Goal: Task Accomplishment & Management: Complete application form

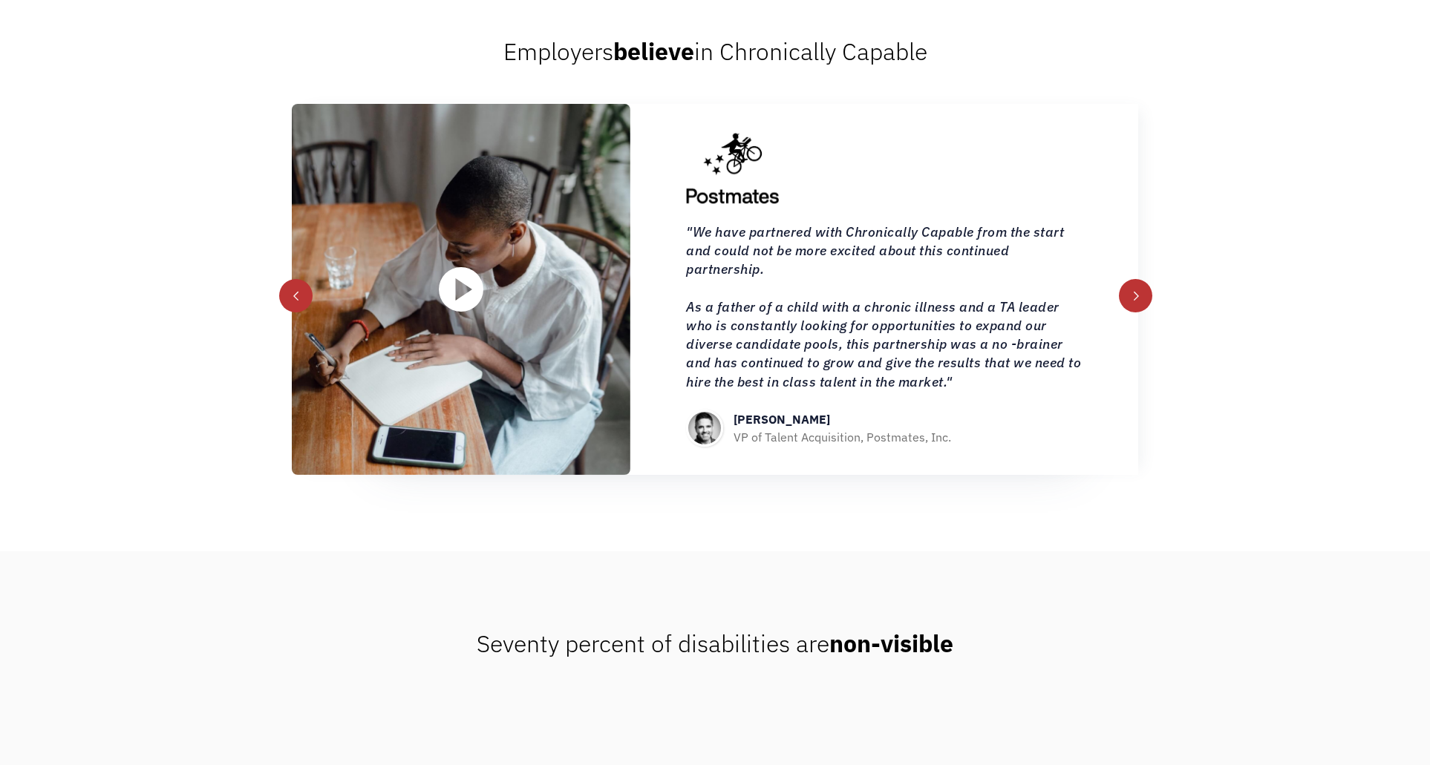
scroll to position [1805, 0]
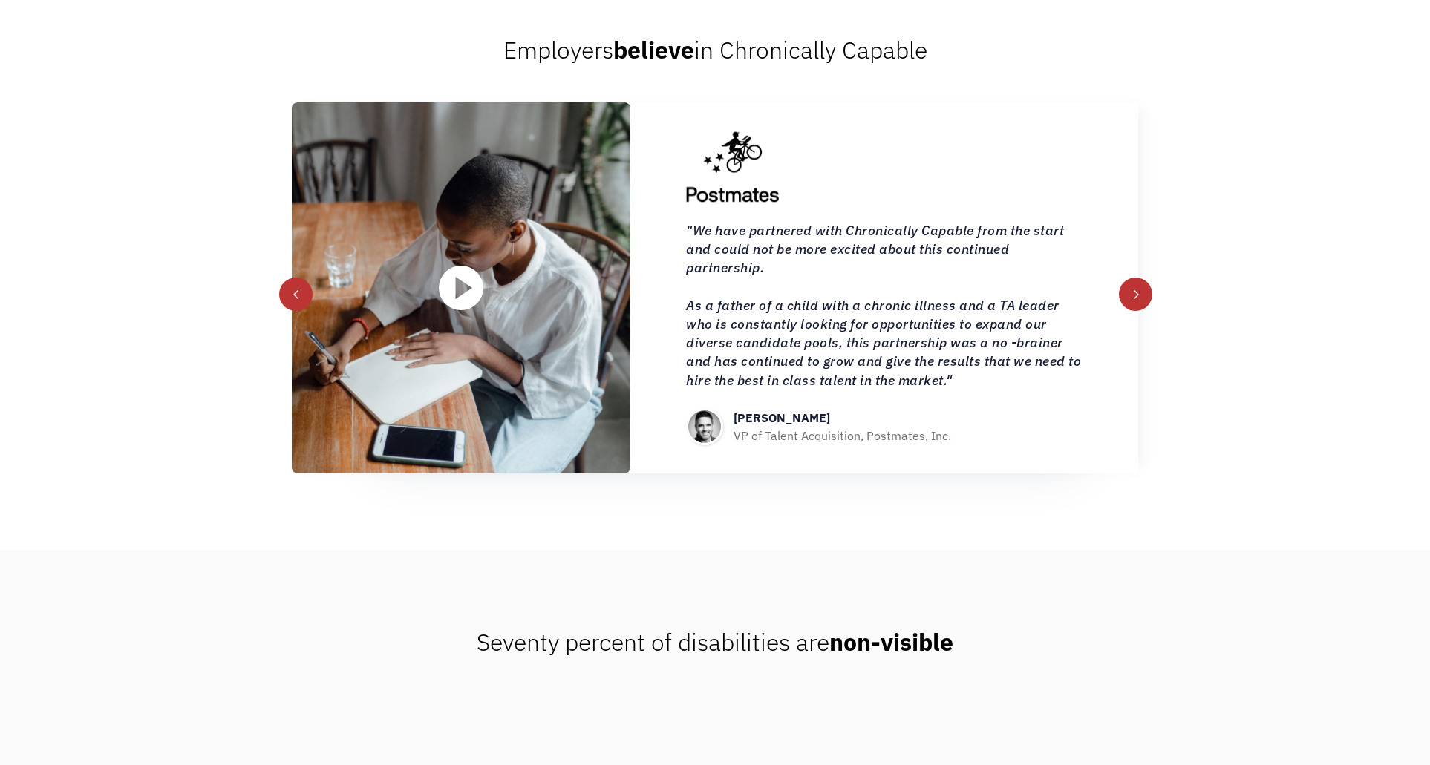
click at [1136, 299] on div "next slide" at bounding box center [1135, 294] width 10 height 10
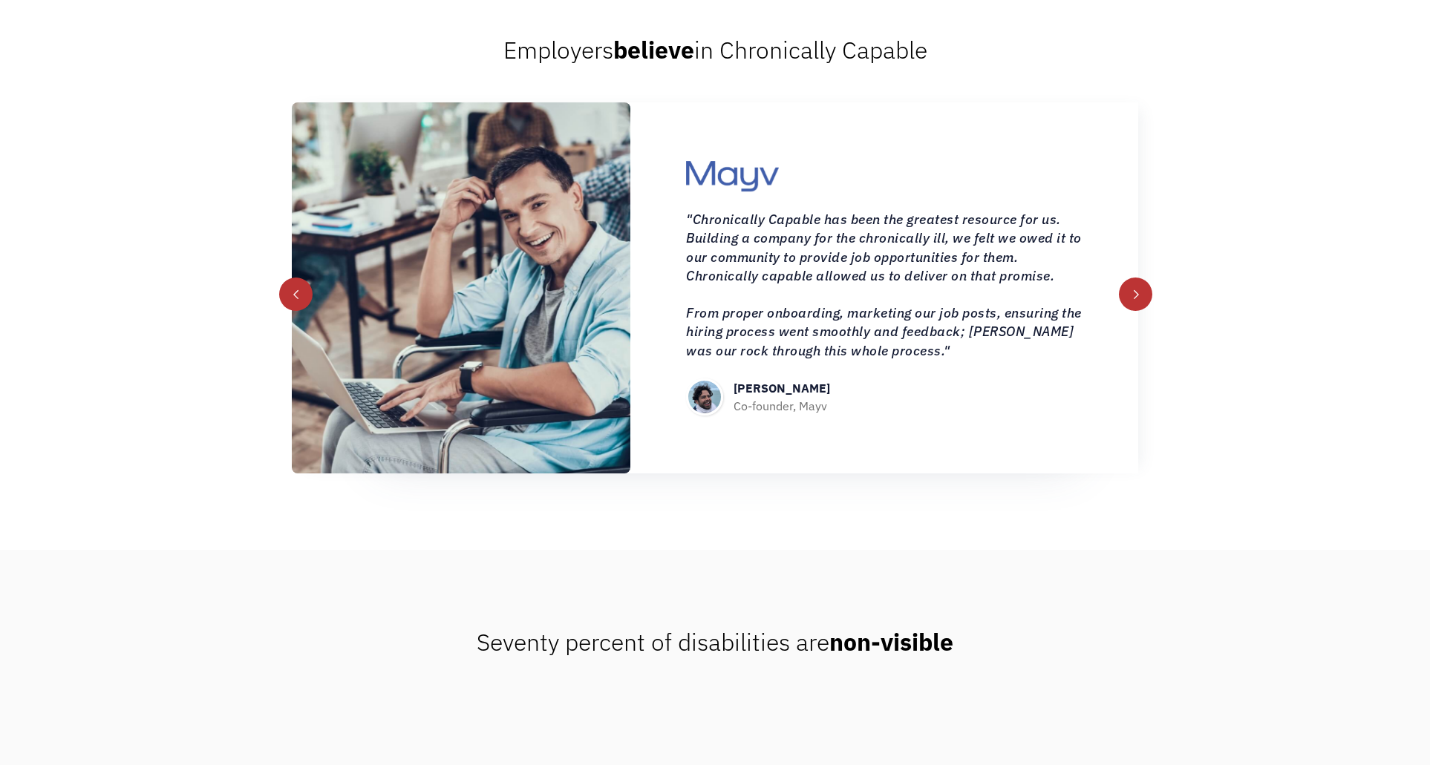
click at [1136, 299] on div "next slide" at bounding box center [1135, 294] width 10 height 10
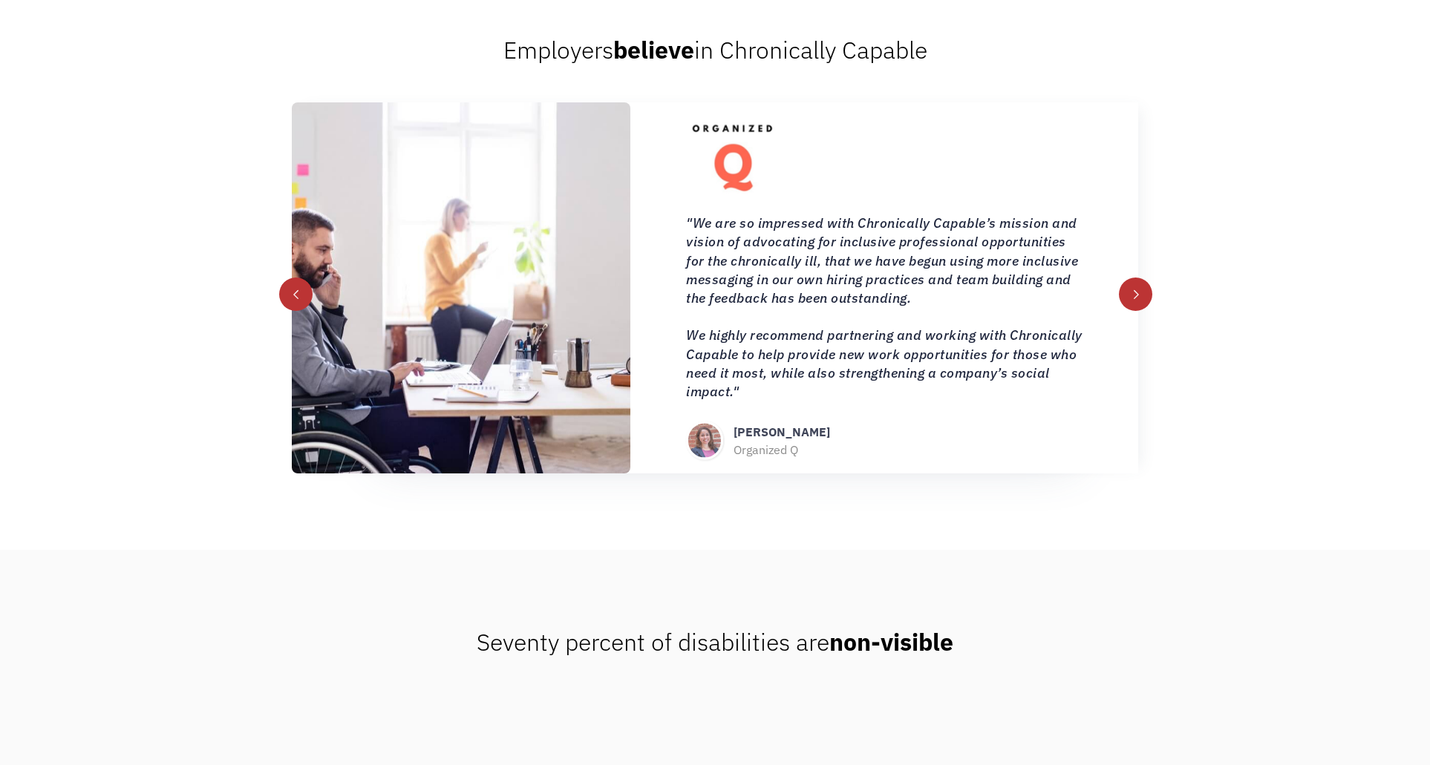
click at [1136, 299] on div "next slide" at bounding box center [1135, 294] width 10 height 10
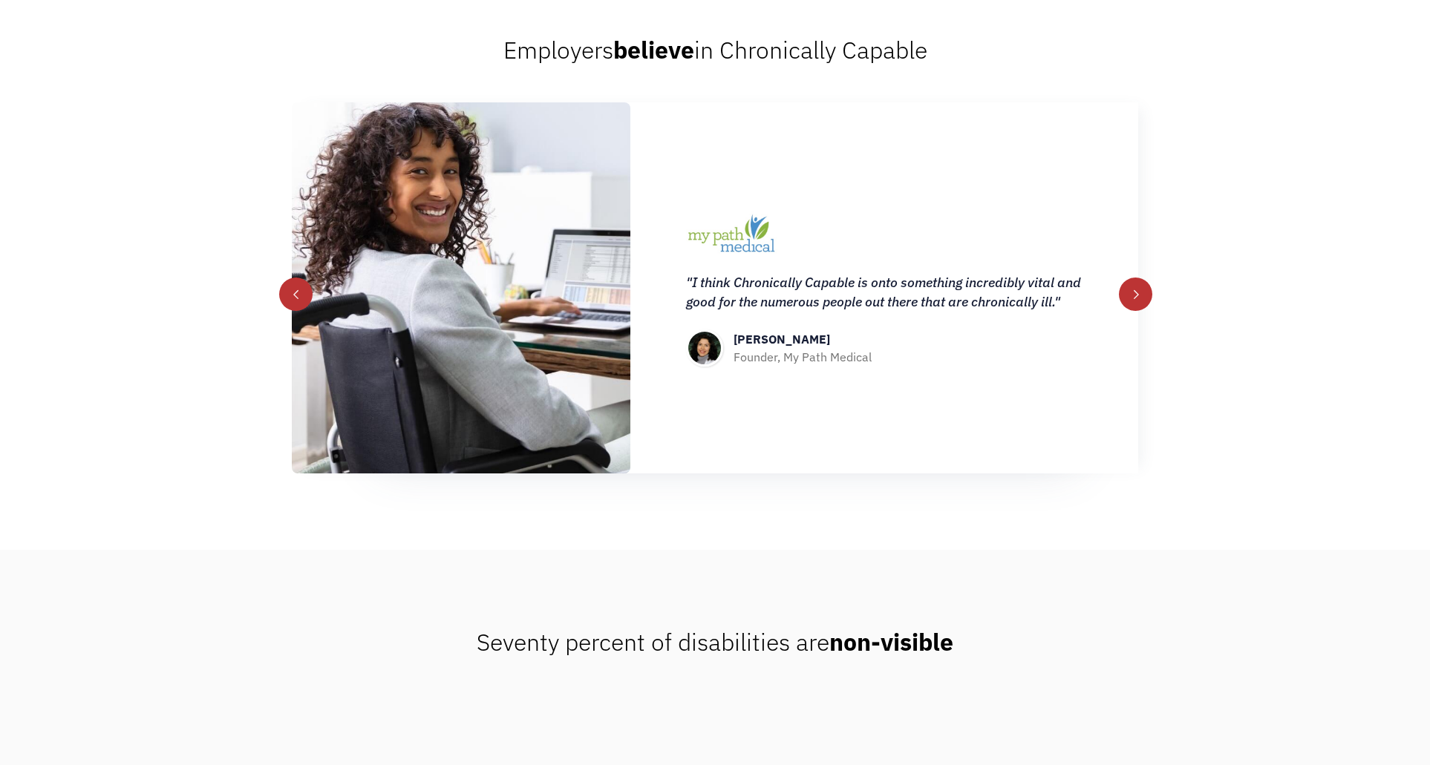
click at [1136, 299] on div "next slide" at bounding box center [1135, 294] width 10 height 10
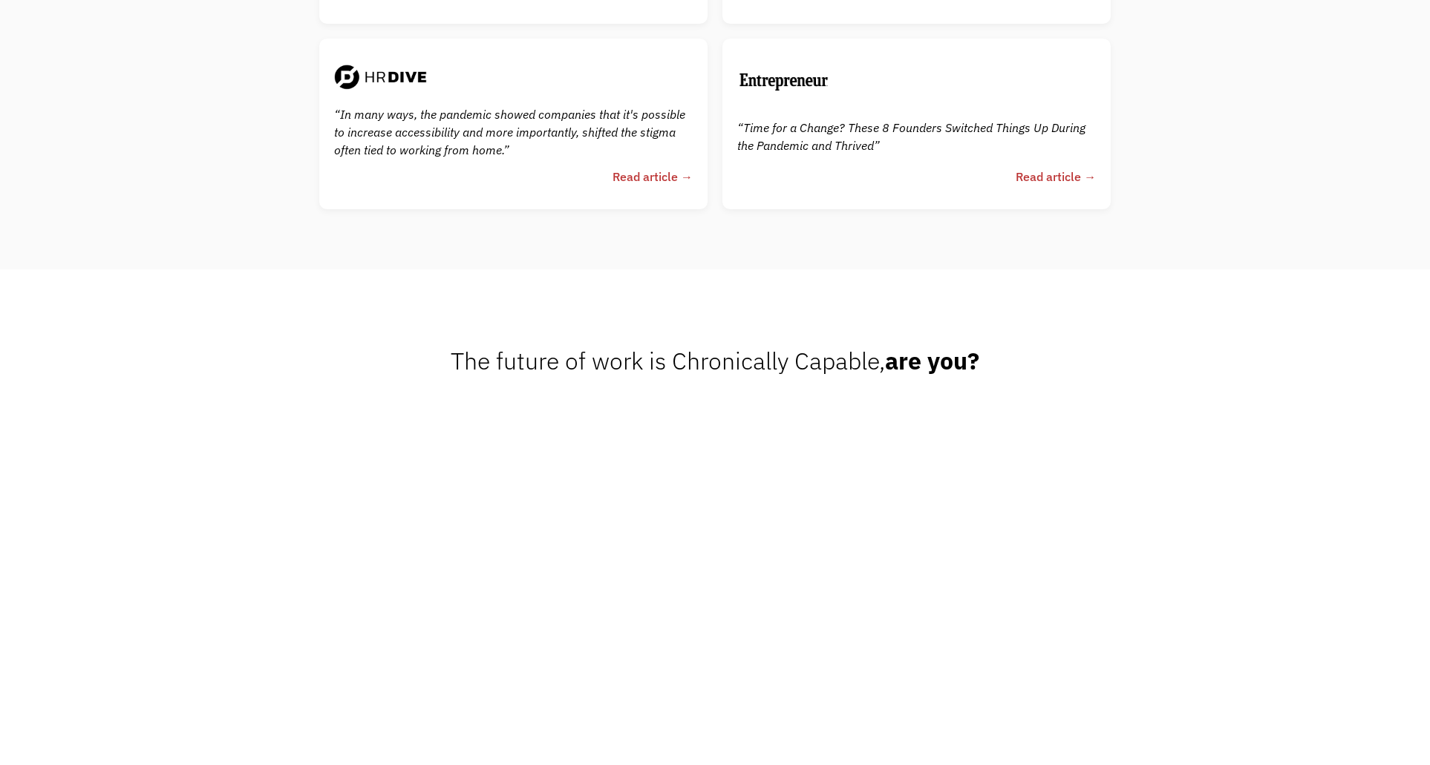
scroll to position [3844, 0]
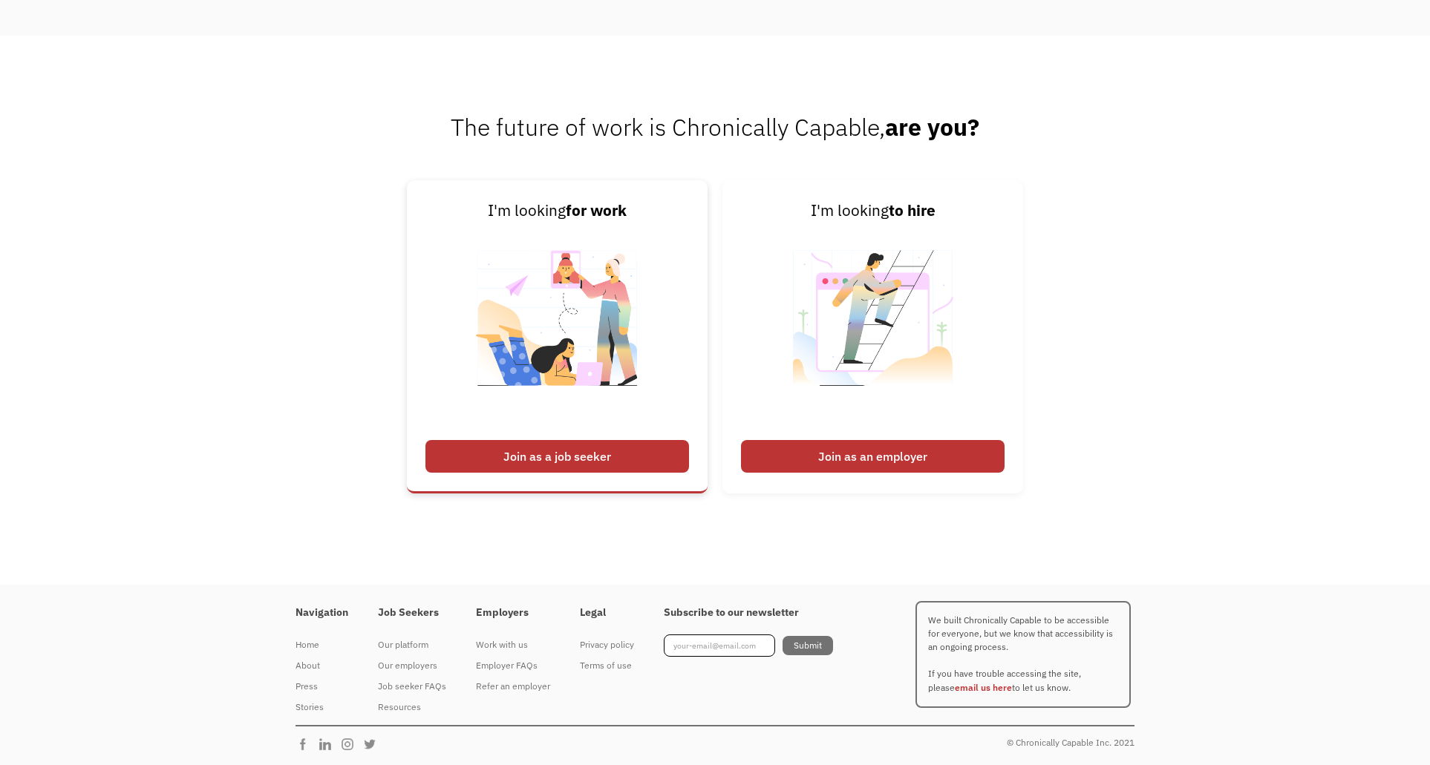
click at [565, 456] on div "Join as a job seeker" at bounding box center [556, 456] width 263 height 33
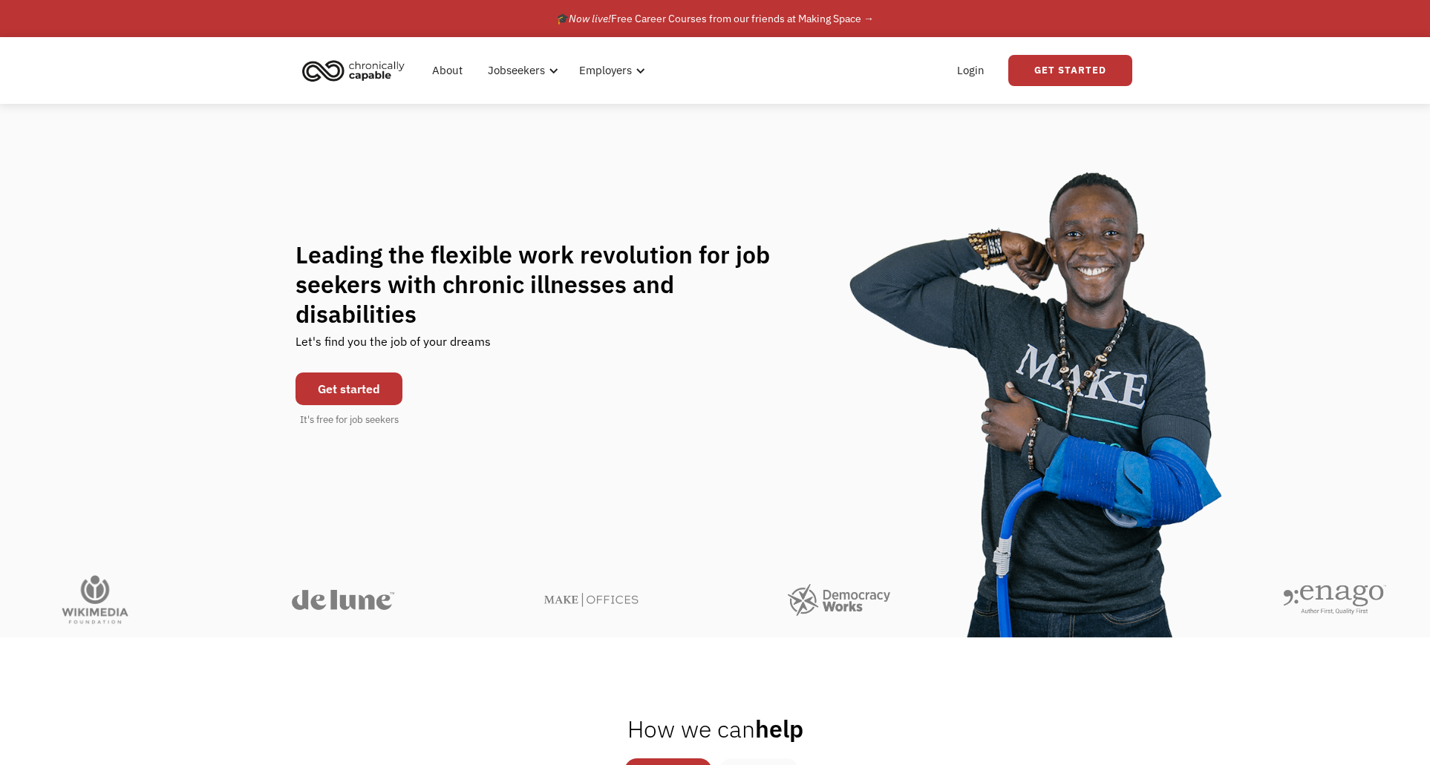
scroll to position [1, 0]
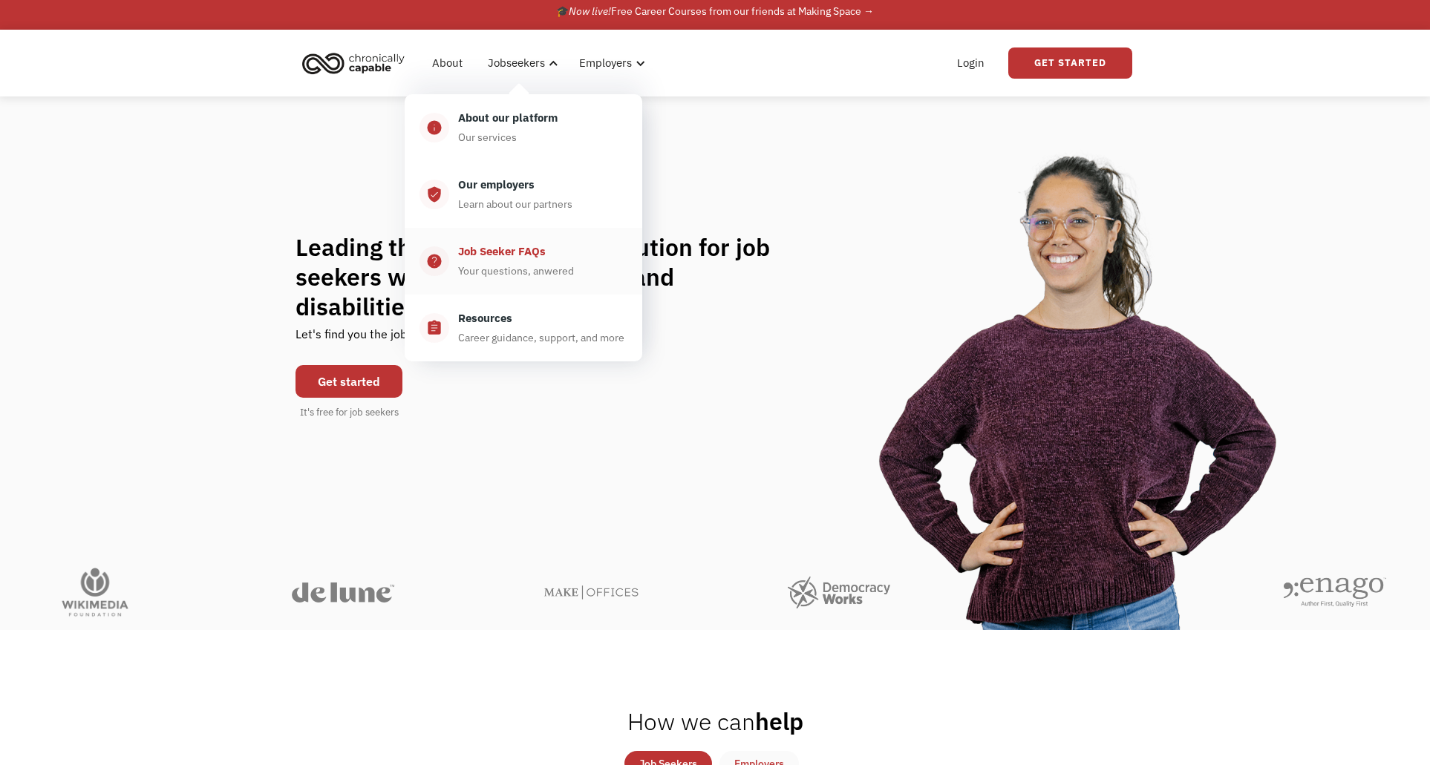
click at [516, 249] on div "Job Seeker FAQs" at bounding box center [502, 252] width 88 height 18
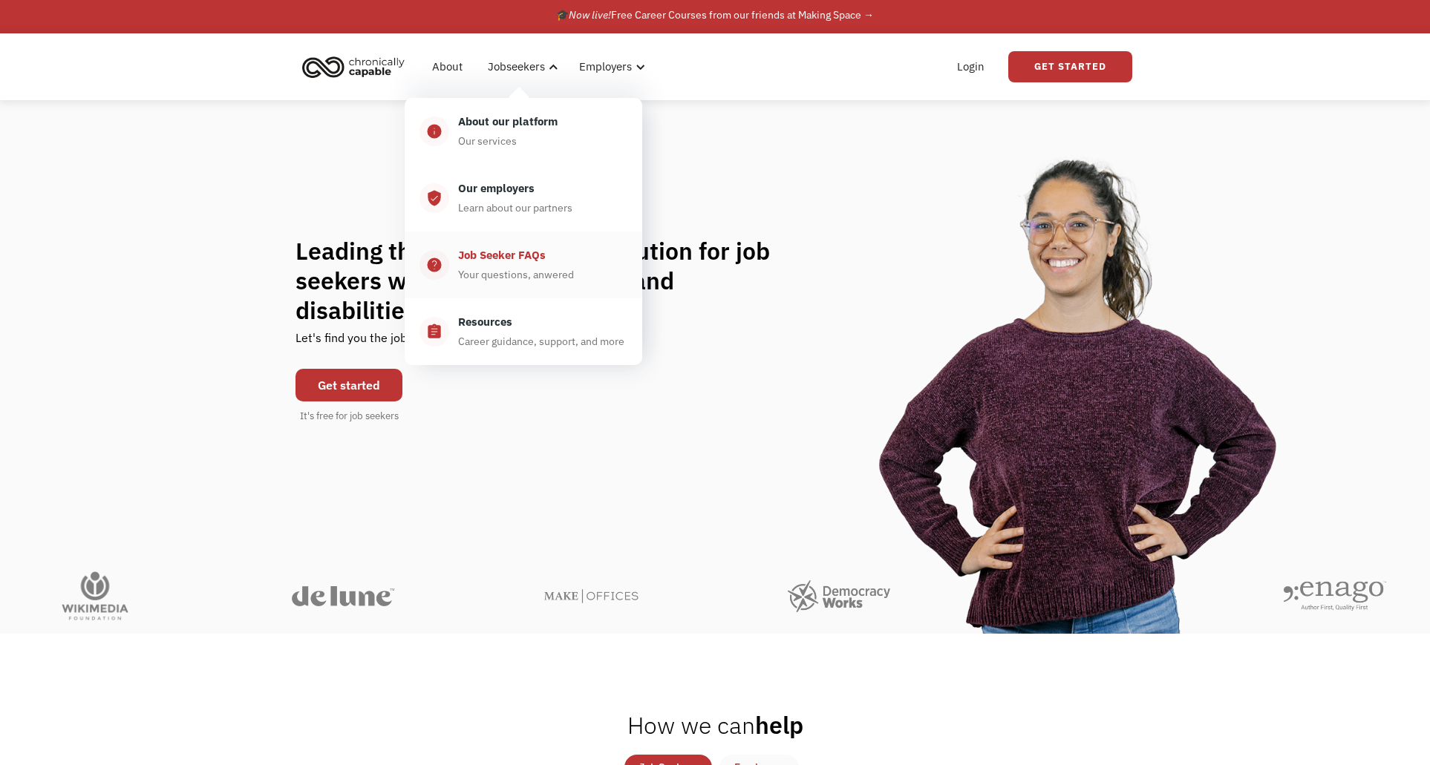
scroll to position [1, 0]
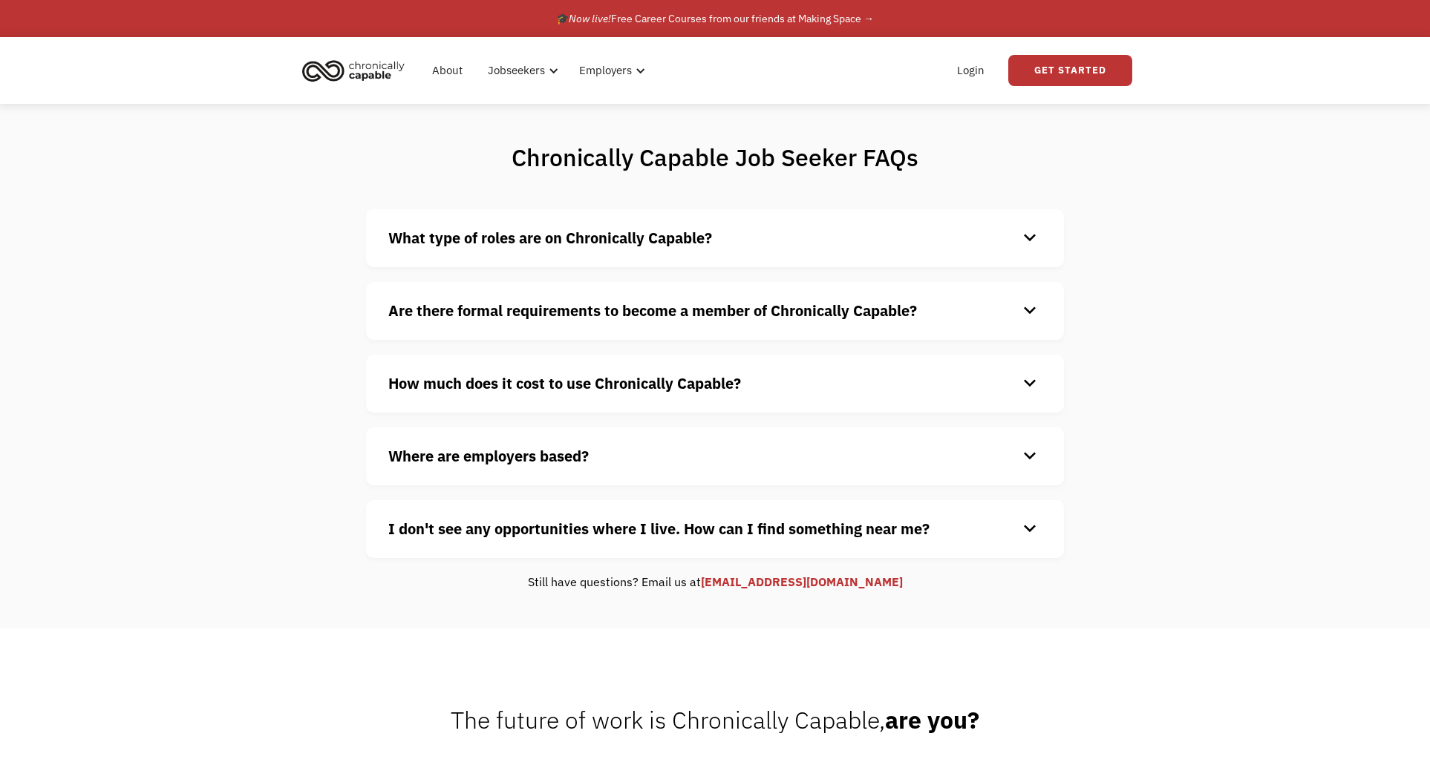
click at [644, 359] on div "How much does it cost to use Chronically Capable? keyboard_arrow_down Chronical…" at bounding box center [715, 384] width 698 height 58
click at [647, 374] on strong "How much does it cost to use Chronically Capable?" at bounding box center [564, 383] width 353 height 20
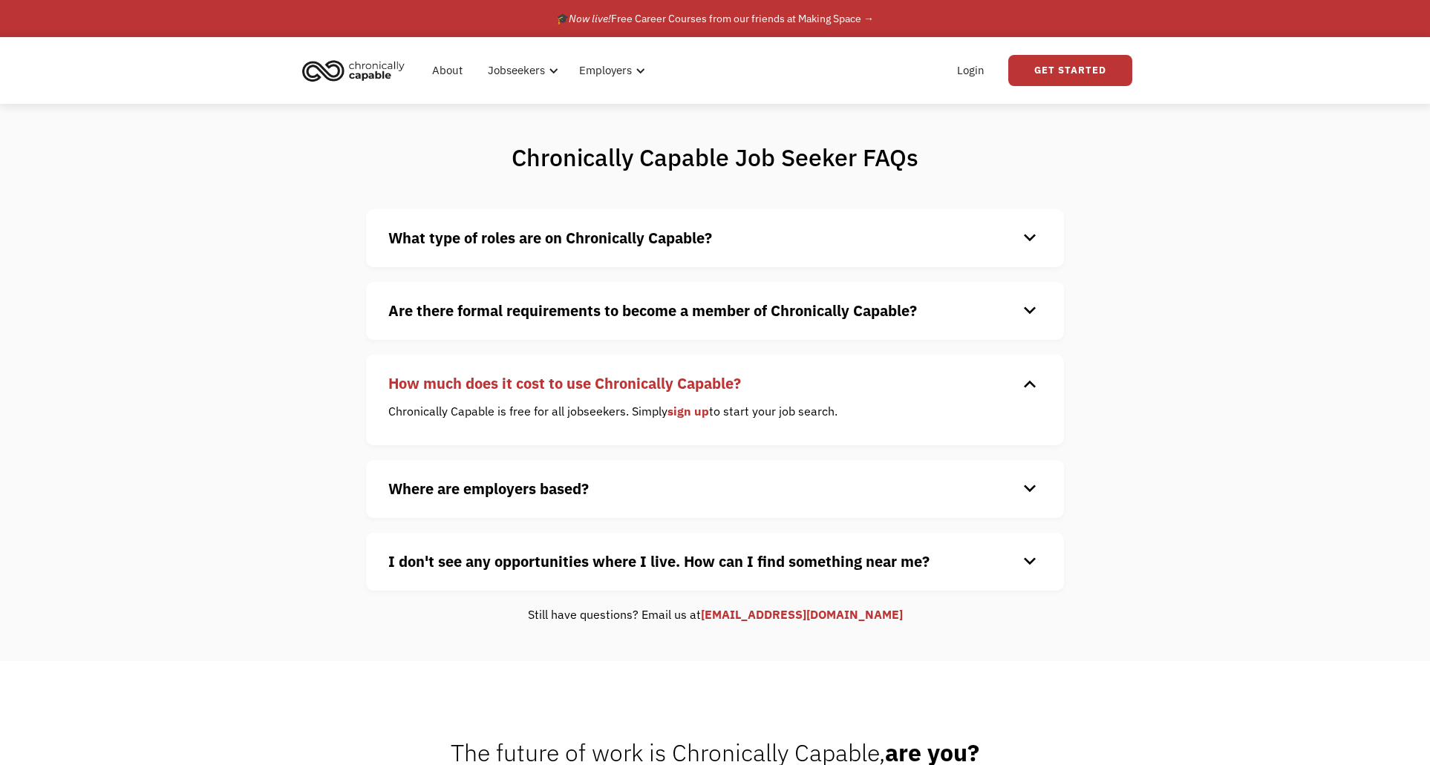
click at [647, 374] on strong "How much does it cost to use Chronically Capable?" at bounding box center [564, 383] width 353 height 20
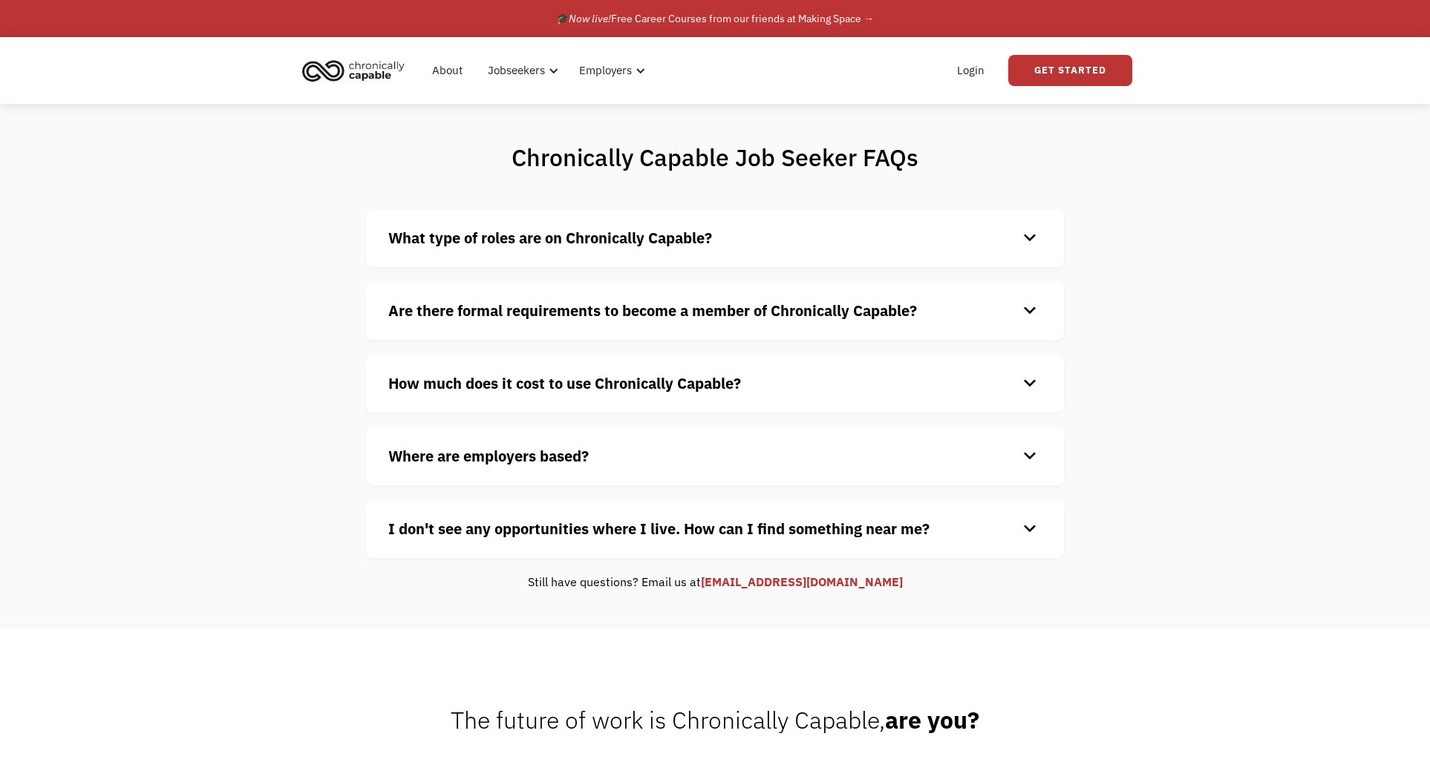
click at [591, 257] on div "What type of roles are on Chronically Capable? keyboard_arrow_down We offer a r…" at bounding box center [715, 238] width 698 height 58
click at [599, 223] on div "What type of roles are on Chronically Capable? keyboard_arrow_down We offer a r…" at bounding box center [715, 238] width 698 height 58
click at [598, 230] on strong "What type of roles are on Chronically Capable?" at bounding box center [550, 238] width 324 height 20
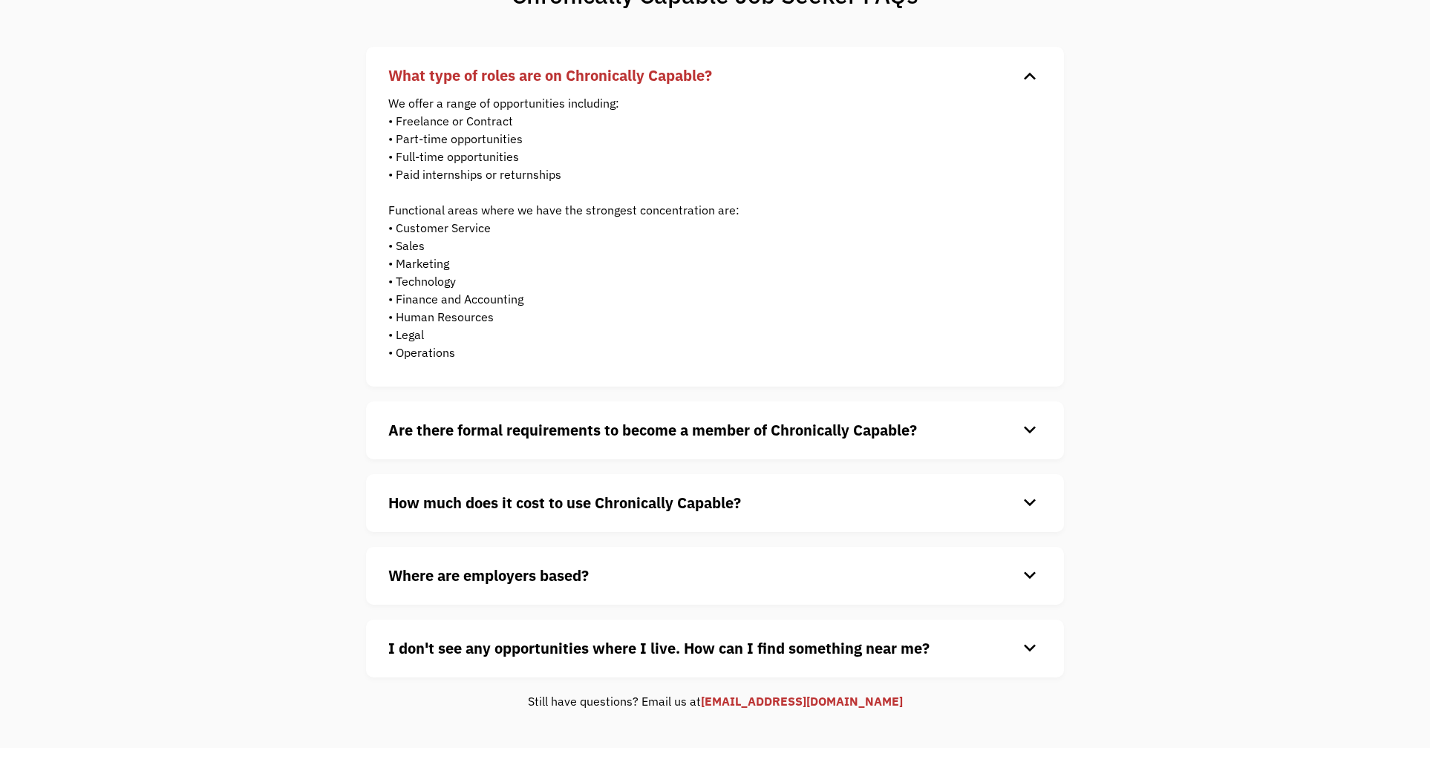
scroll to position [164, 0]
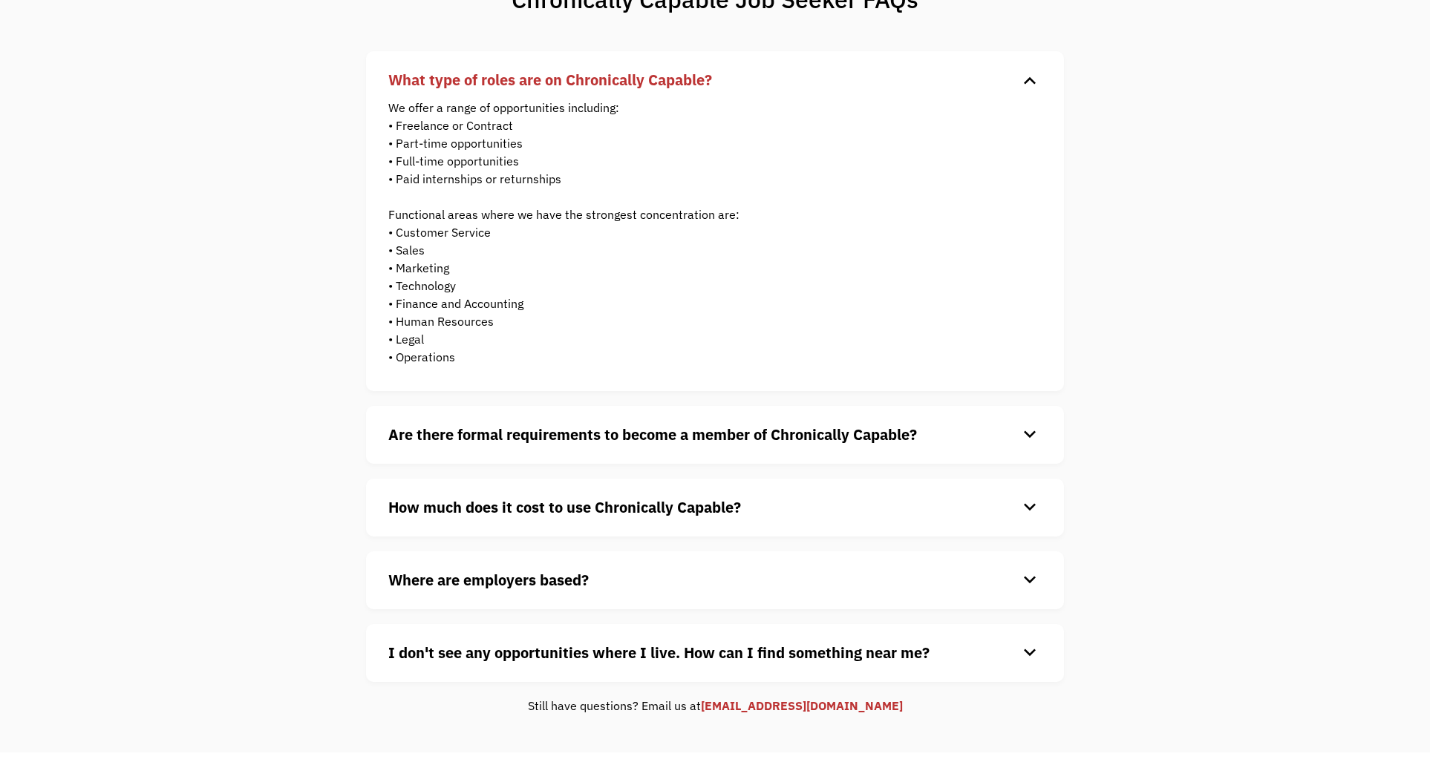
click at [630, 439] on strong "Are there formal requirements to become a member of Chronically Capable?" at bounding box center [652, 435] width 528 height 20
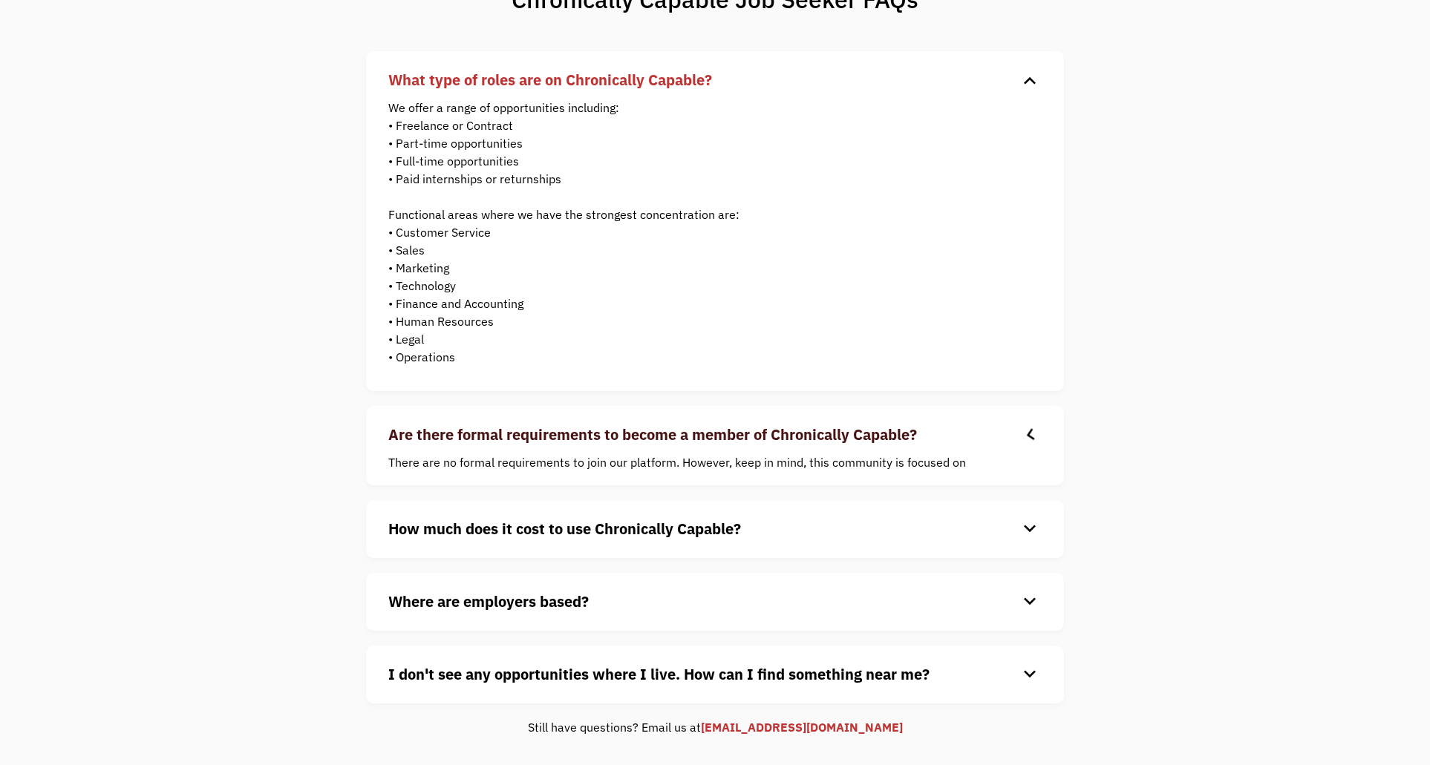
scroll to position [157, 0]
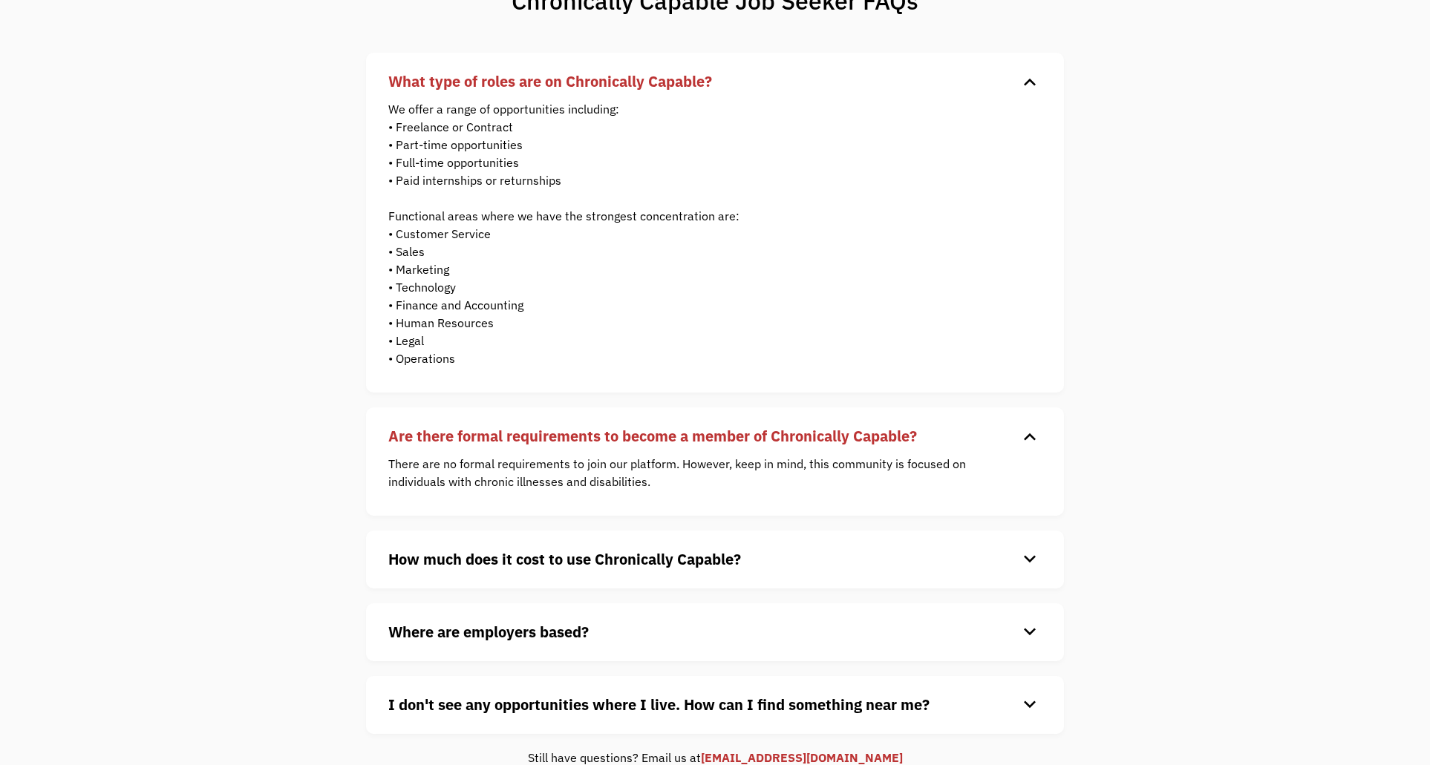
click at [707, 550] on strong "How much does it cost to use Chronically Capable?" at bounding box center [564, 559] width 353 height 20
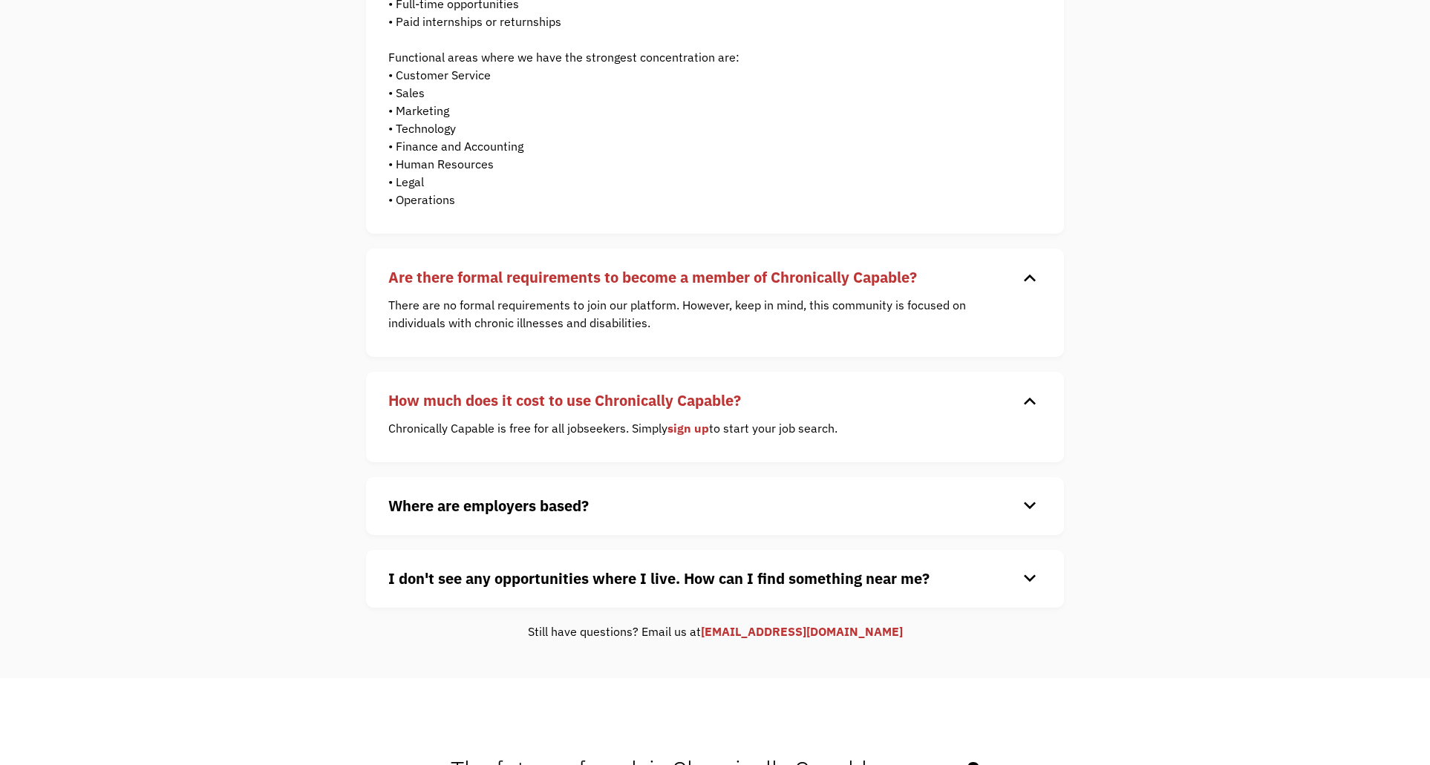
click at [667, 503] on h4 "Where are employers based?" at bounding box center [702, 506] width 629 height 22
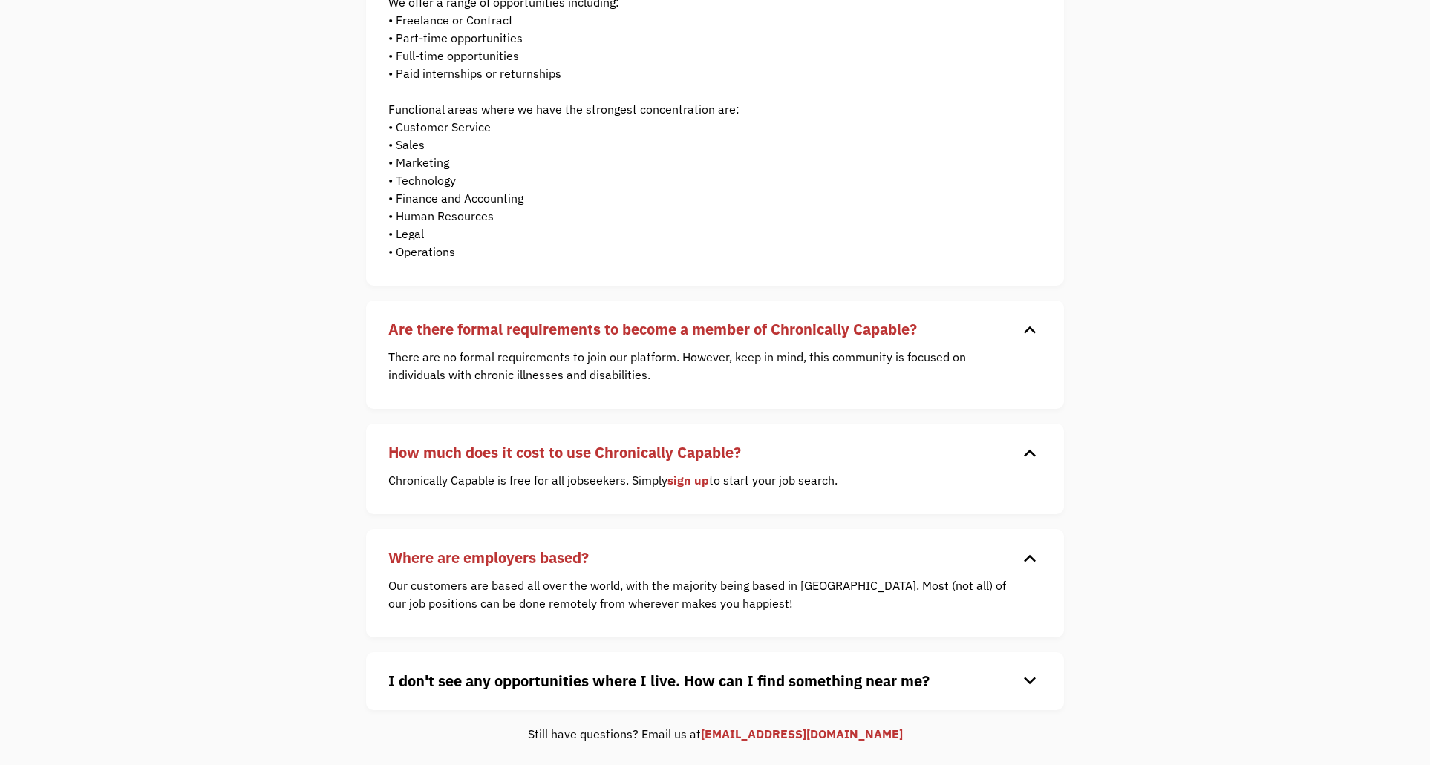
scroll to position [258, 0]
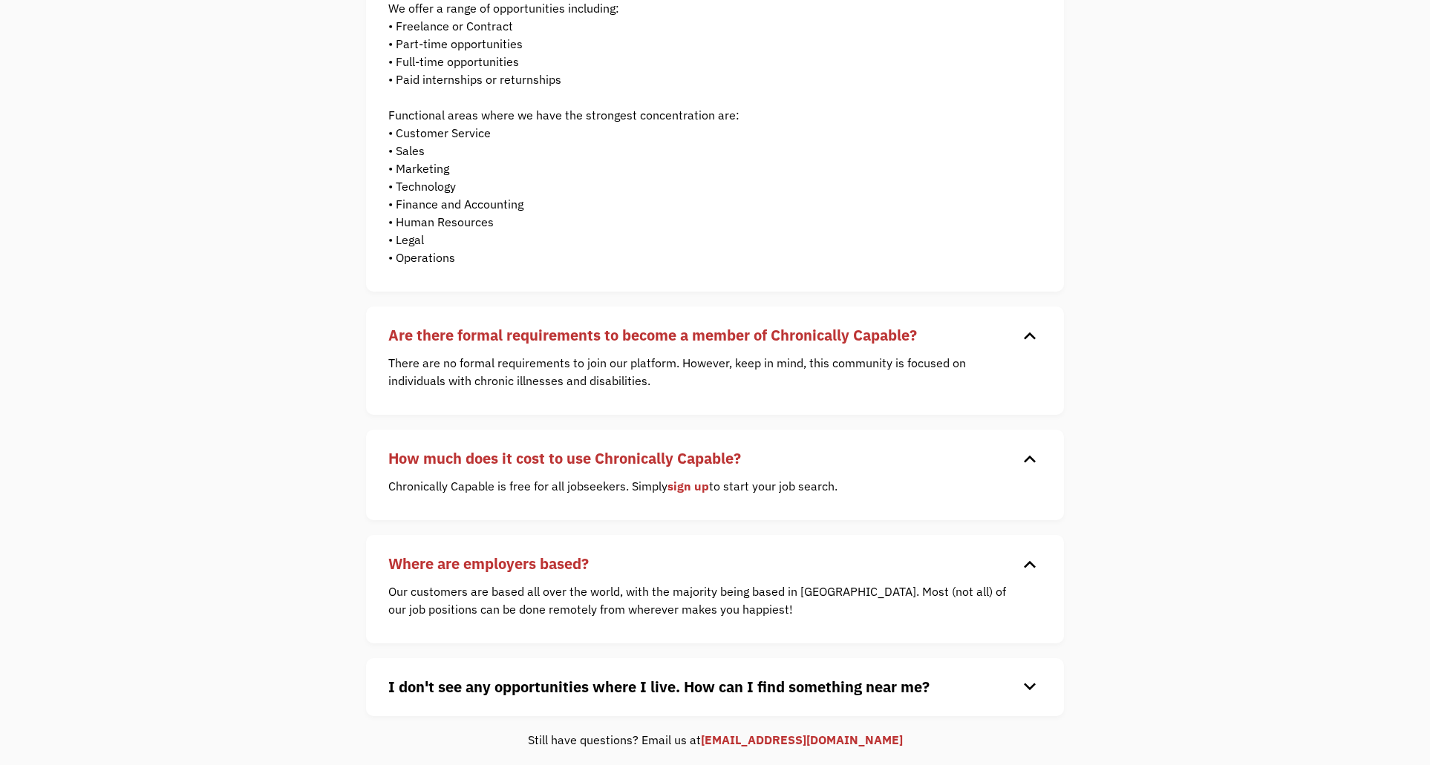
click at [686, 489] on link "sign up" at bounding box center [688, 486] width 42 height 15
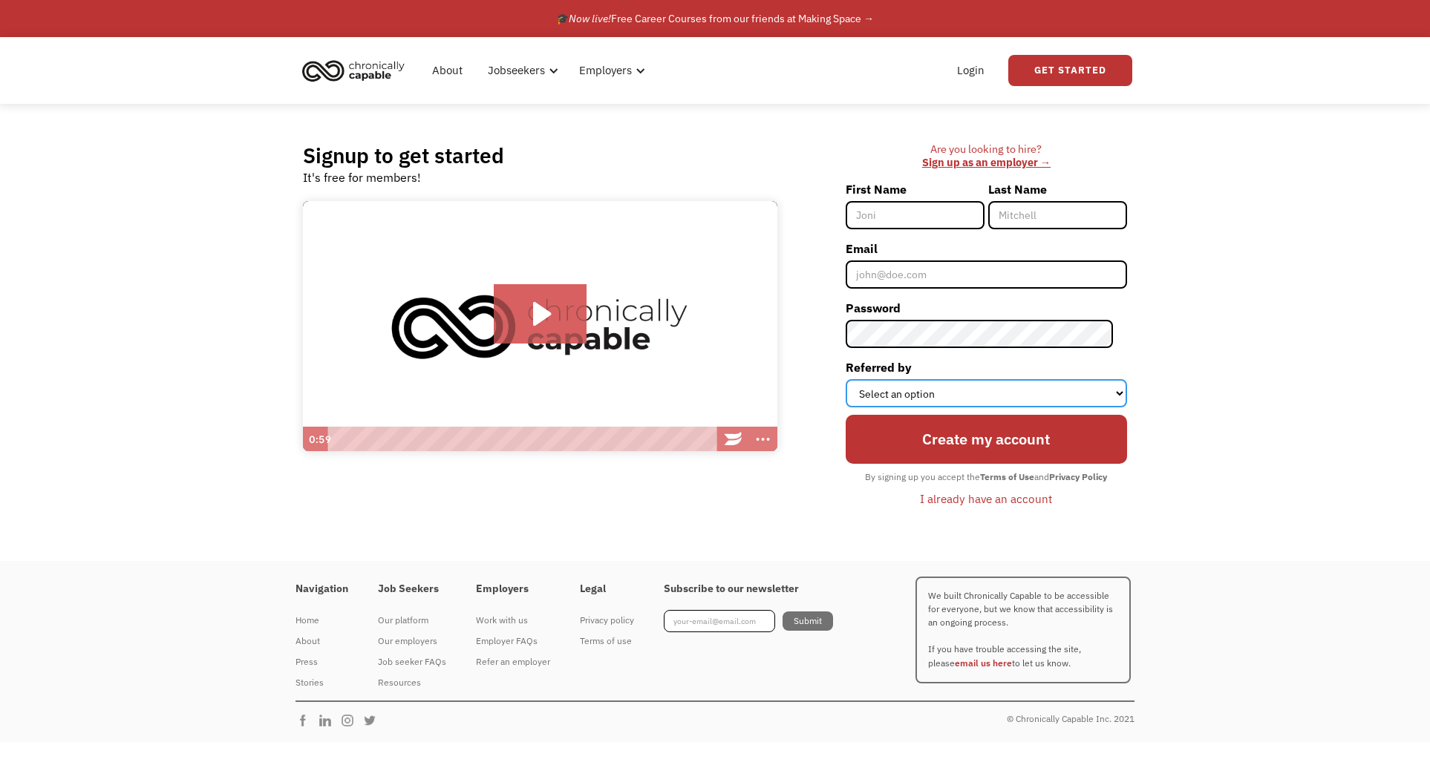
click at [954, 386] on select "Select an option Instagram Facebook Twitter Search Engine News Article Word of …" at bounding box center [985, 393] width 281 height 28
click at [929, 216] on input "First Name" at bounding box center [914, 215] width 139 height 28
type input "[PERSON_NAME]"
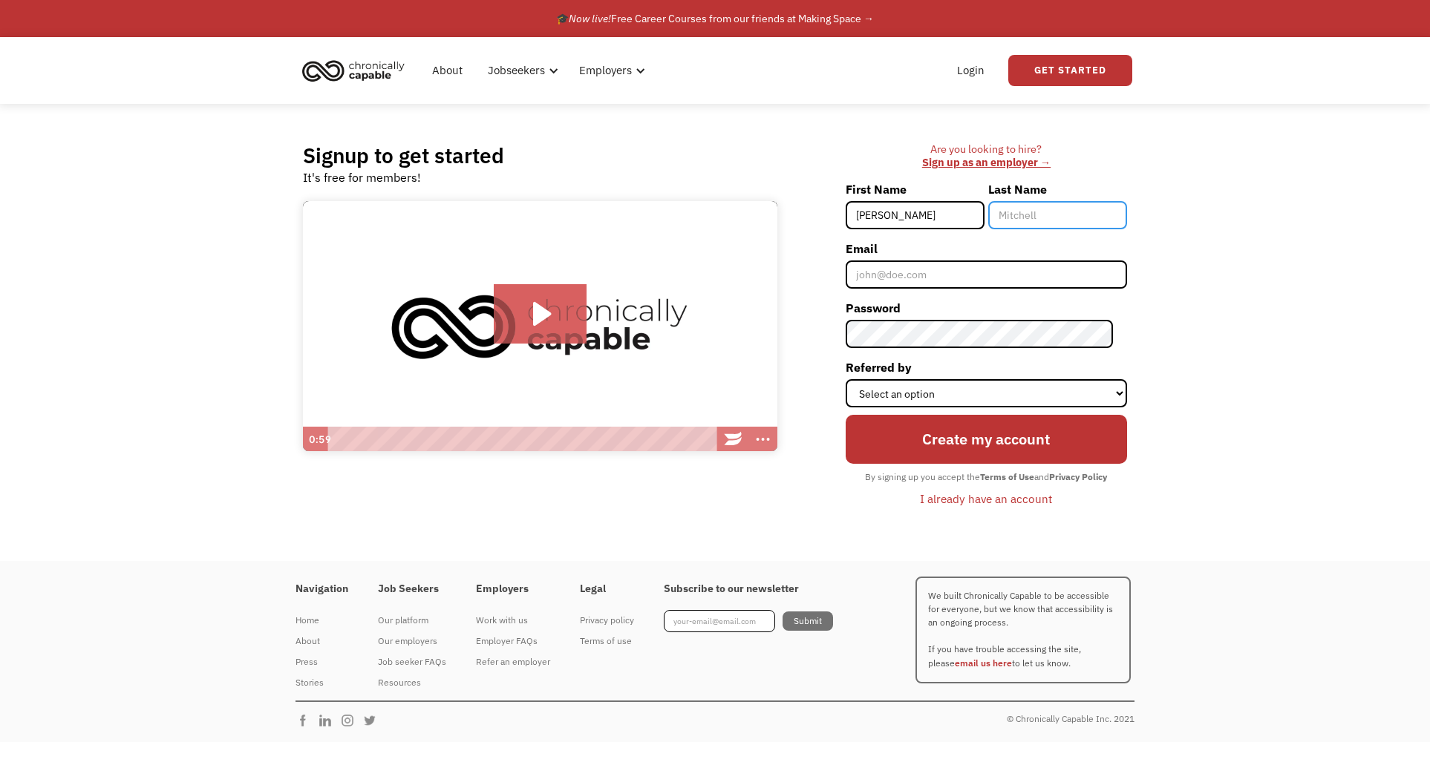
click at [1058, 223] on input "Last Name" at bounding box center [1057, 215] width 139 height 28
type input "Ramos"
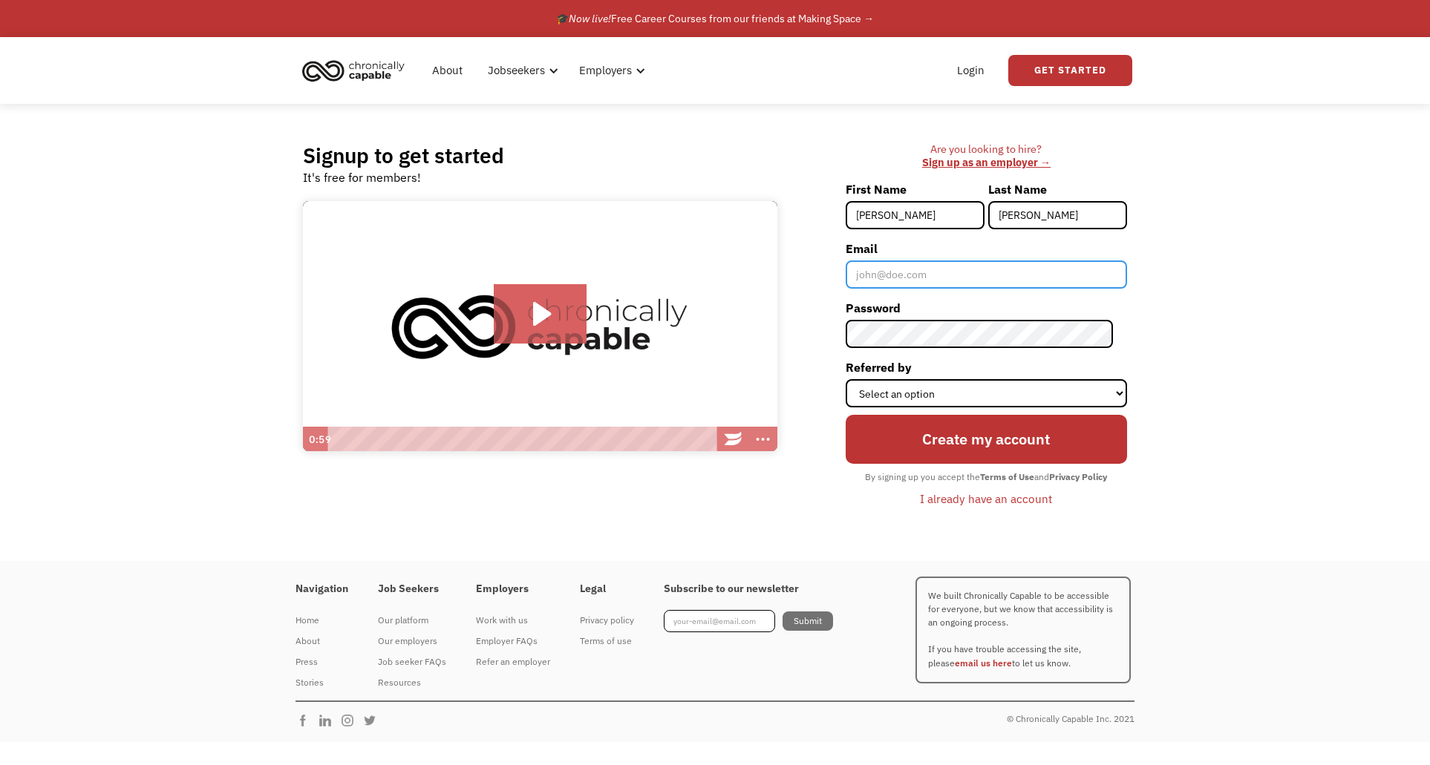
click at [999, 266] on input "Email" at bounding box center [985, 275] width 281 height 28
type input "[PERSON_NAME][EMAIL_ADDRESS][PERSON_NAME][DOMAIN_NAME]"
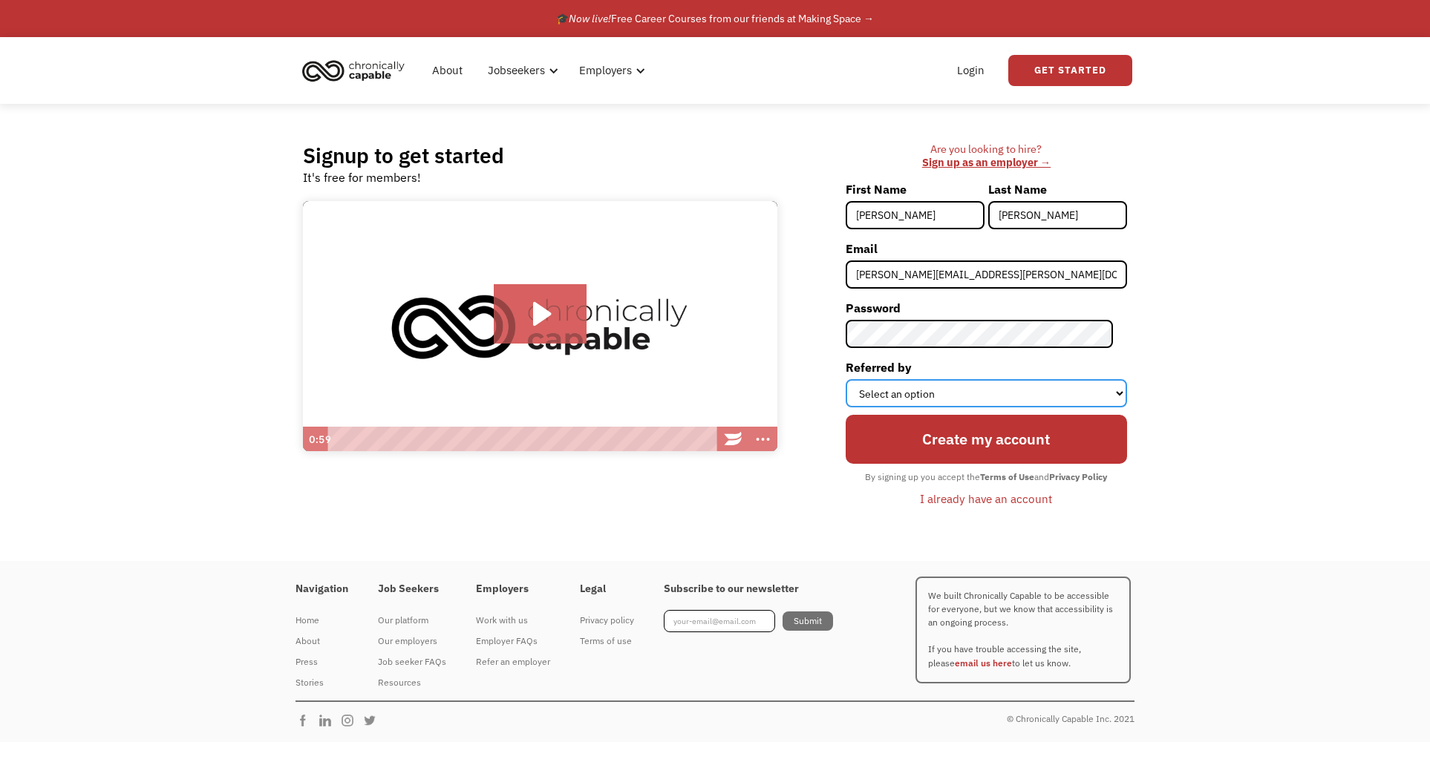
click at [949, 389] on select "Select an option Instagram Facebook Twitter Search Engine News Article Word of …" at bounding box center [985, 393] width 281 height 28
select select "Search Engine"
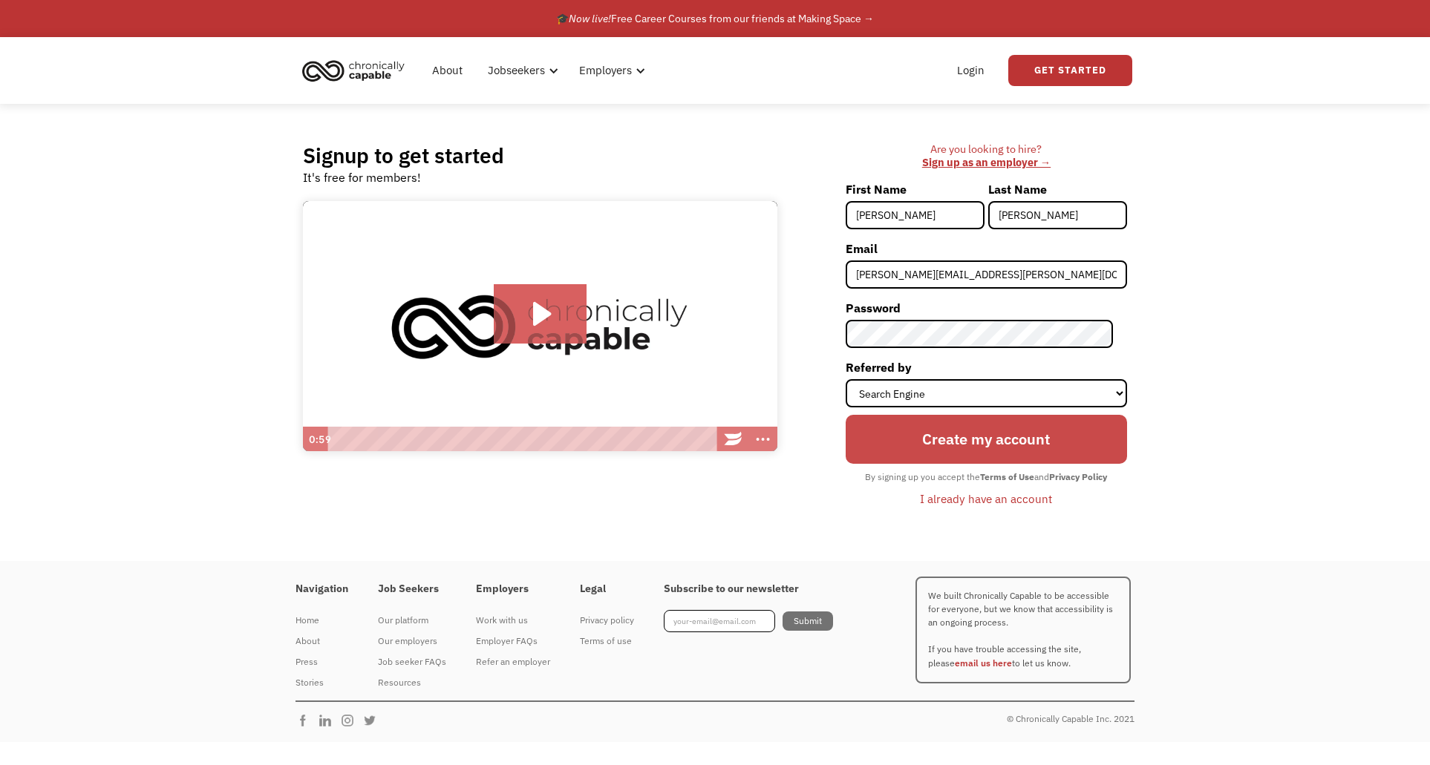
click at [951, 432] on input "Create my account" at bounding box center [985, 439] width 281 height 48
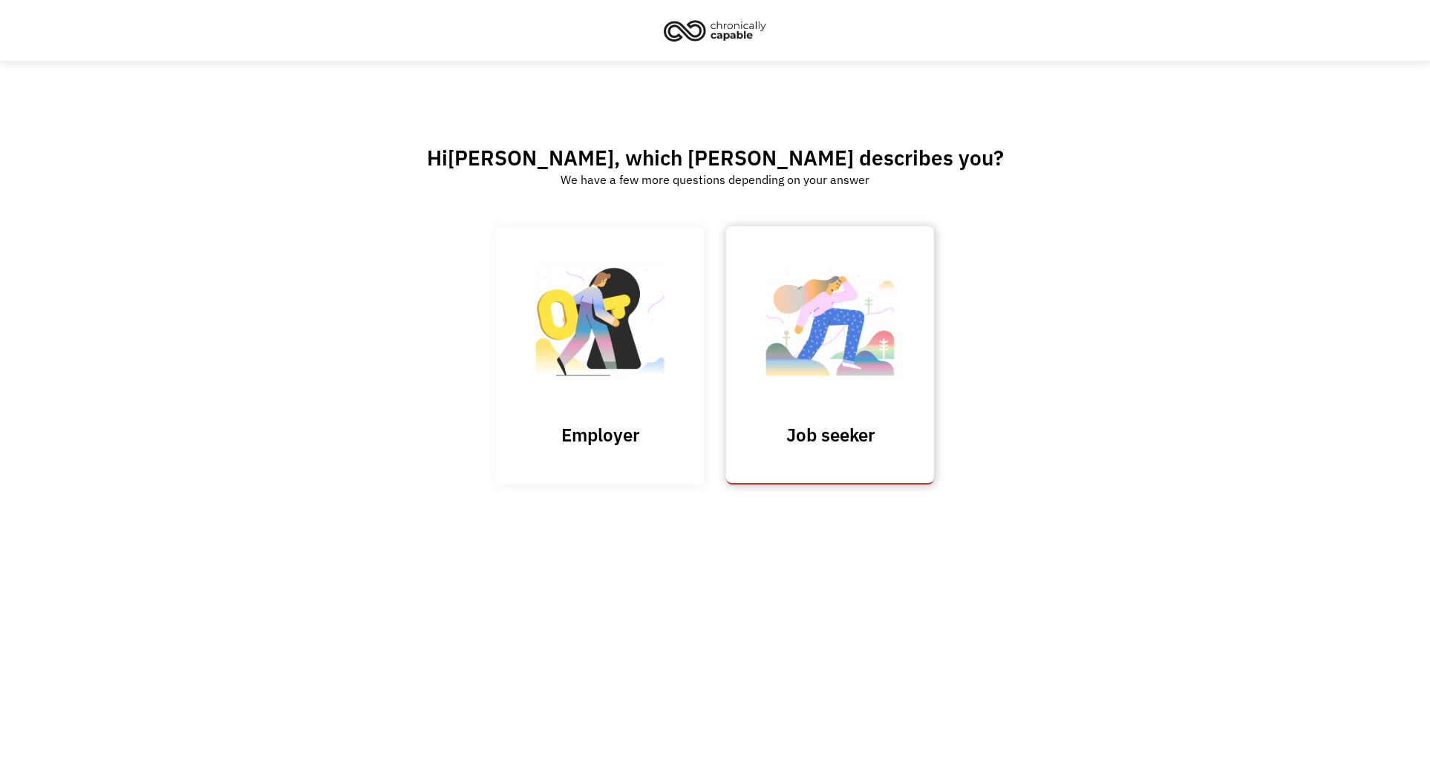
click at [837, 344] on img at bounding box center [830, 328] width 148 height 145
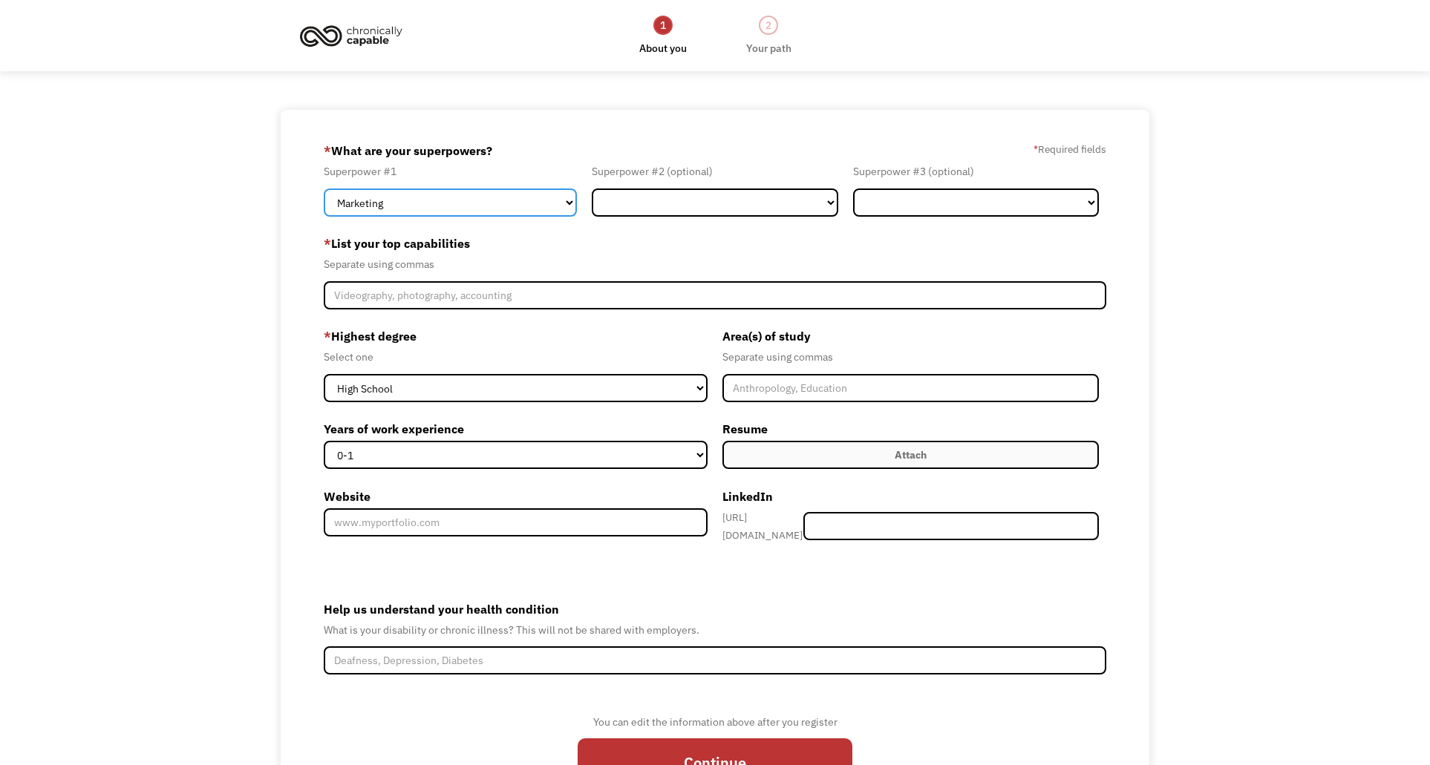
click at [488, 200] on select "Marketing Human Resources Finance Technology Operations Sales Industrial & Manu…" at bounding box center [450, 203] width 253 height 28
select select "Science & Education"
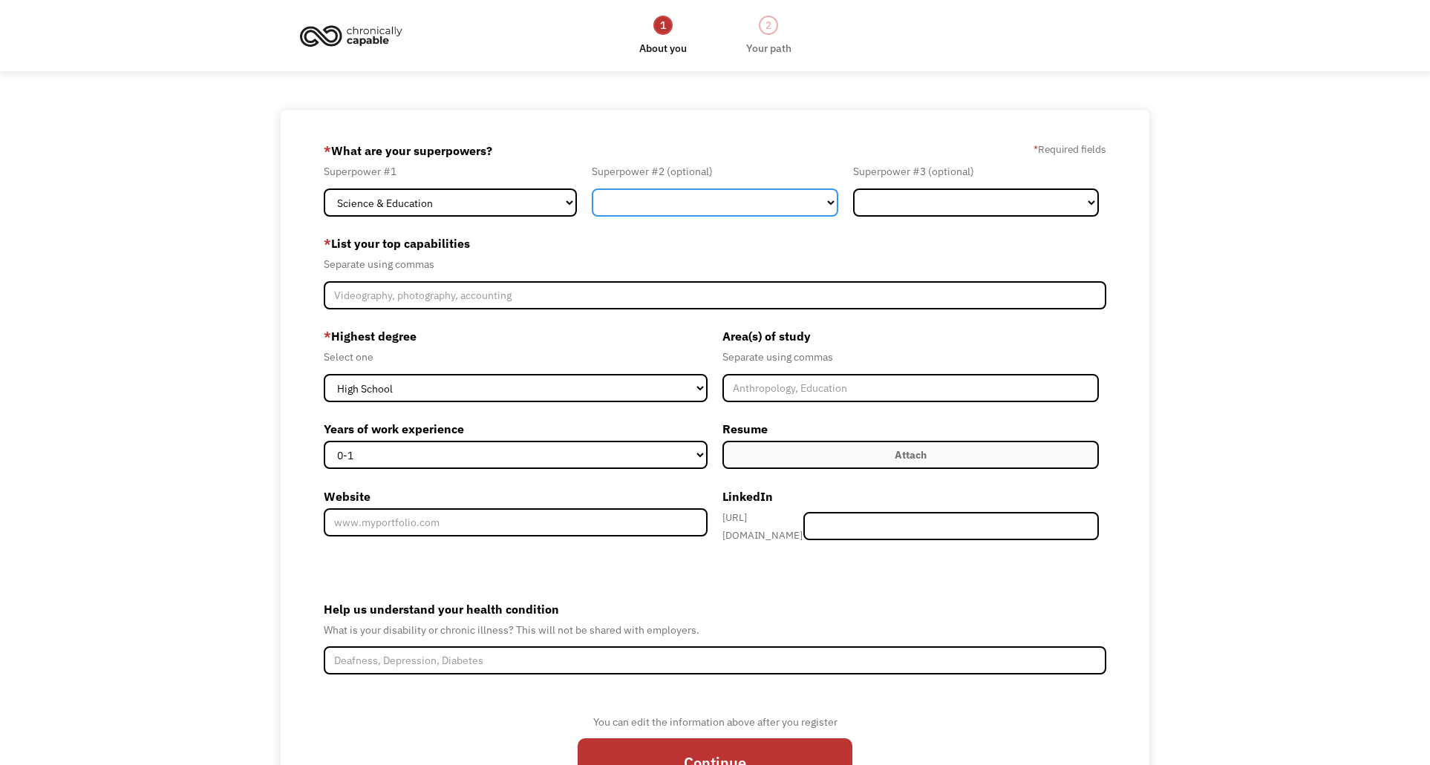
click at [701, 197] on select "Marketing Human Resources Finance Technology Operations Sales Industrial & Manu…" at bounding box center [715, 203] width 246 height 28
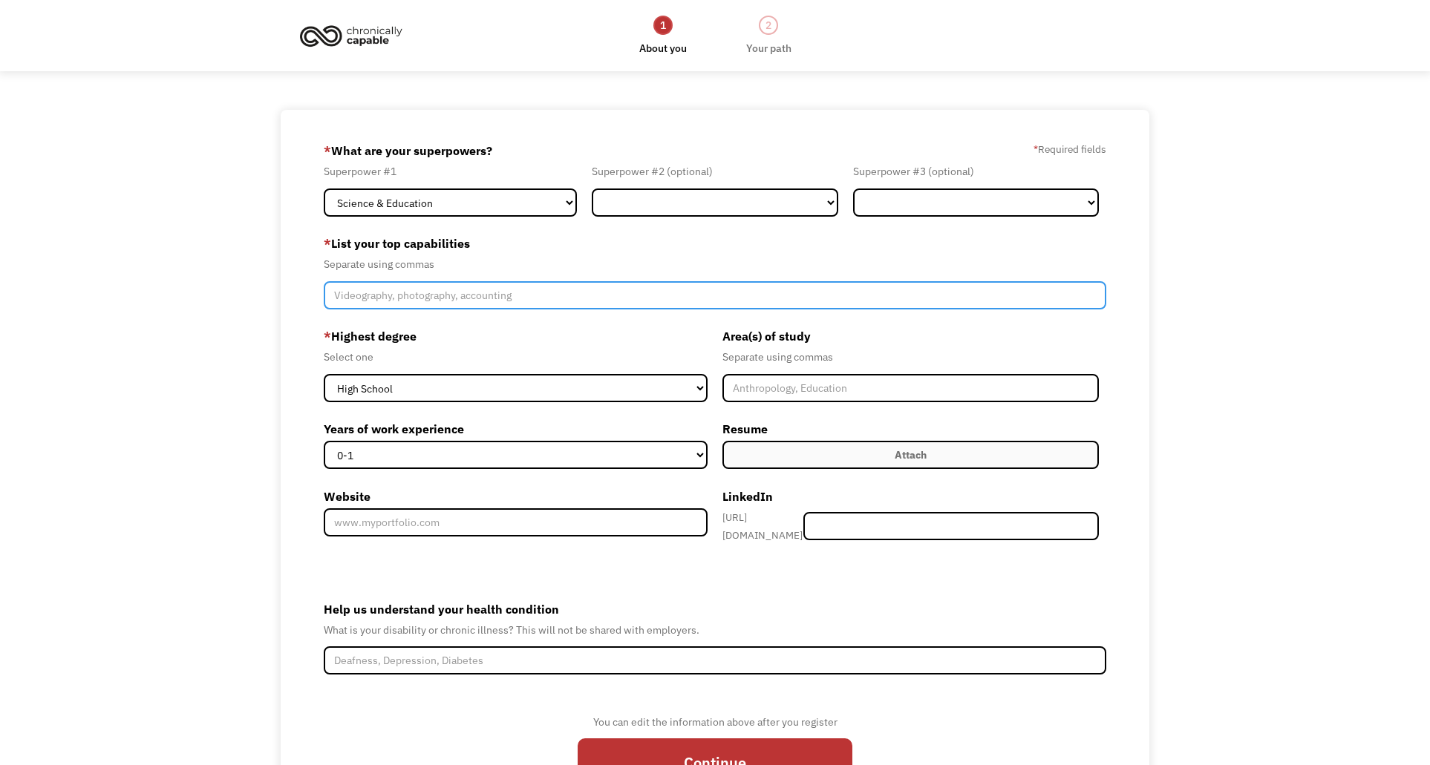
click at [739, 309] on input "Member-Create-Step1" at bounding box center [715, 295] width 782 height 28
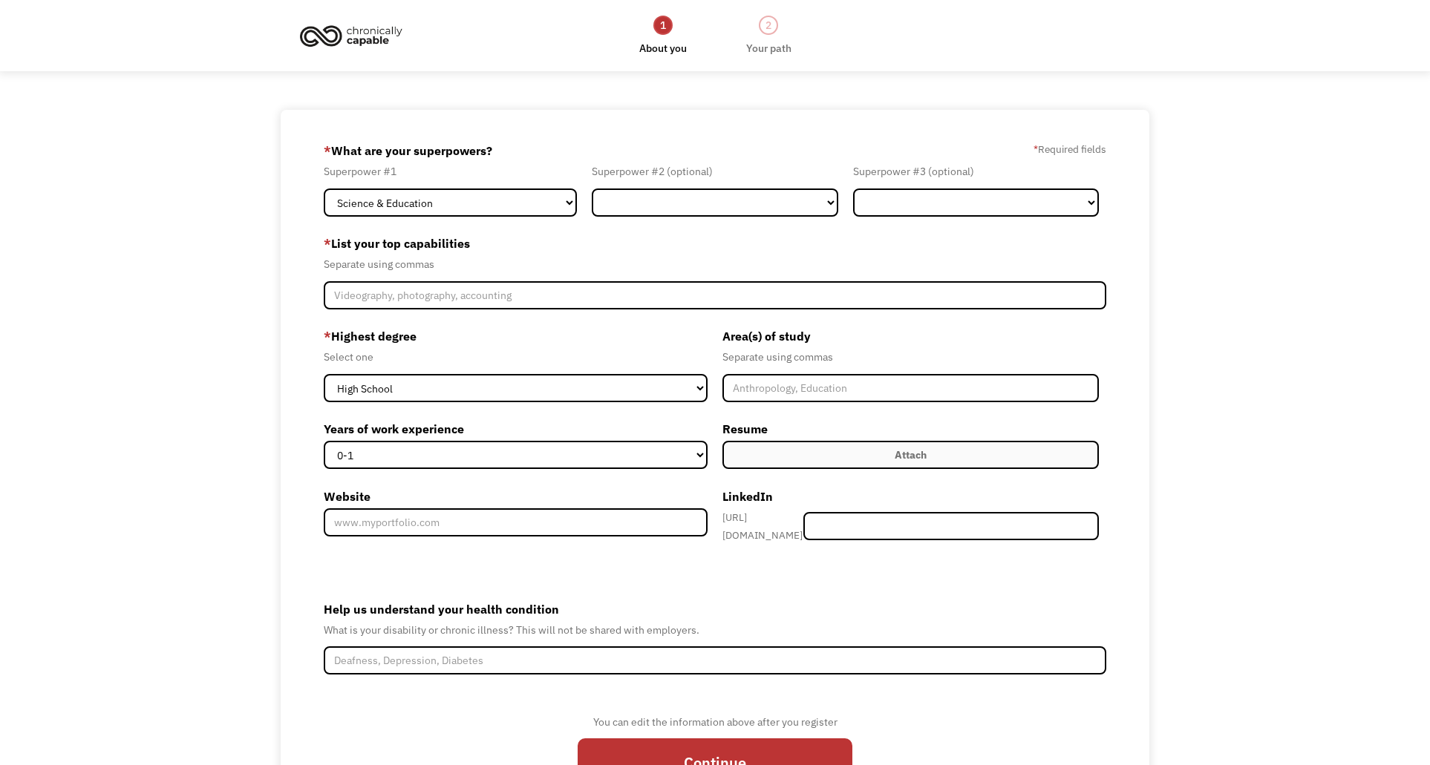
click at [670, 326] on label "* Highest degree" at bounding box center [516, 336] width 384 height 24
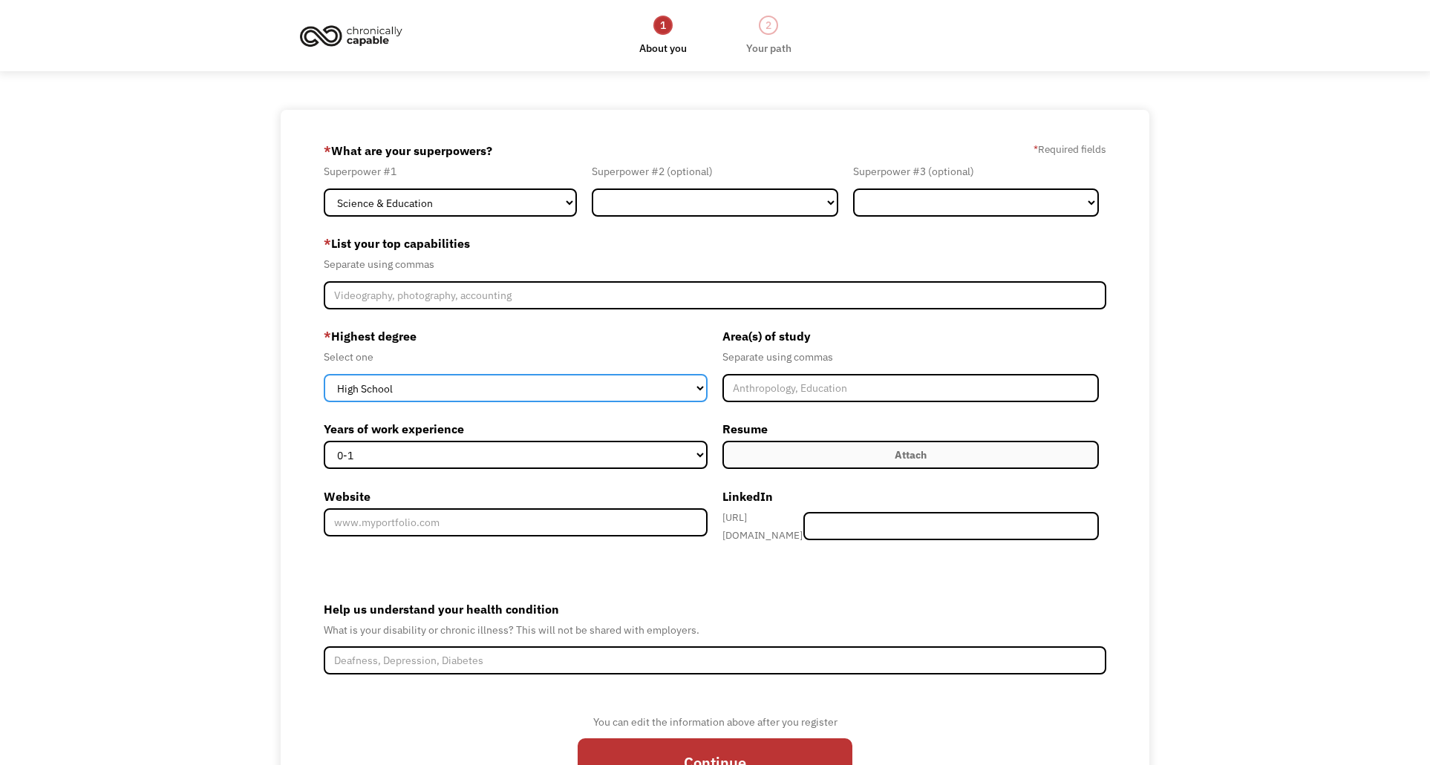
click at [650, 389] on select "High School Associates Bachelors Master's PhD" at bounding box center [516, 388] width 384 height 28
select select "bachelors"
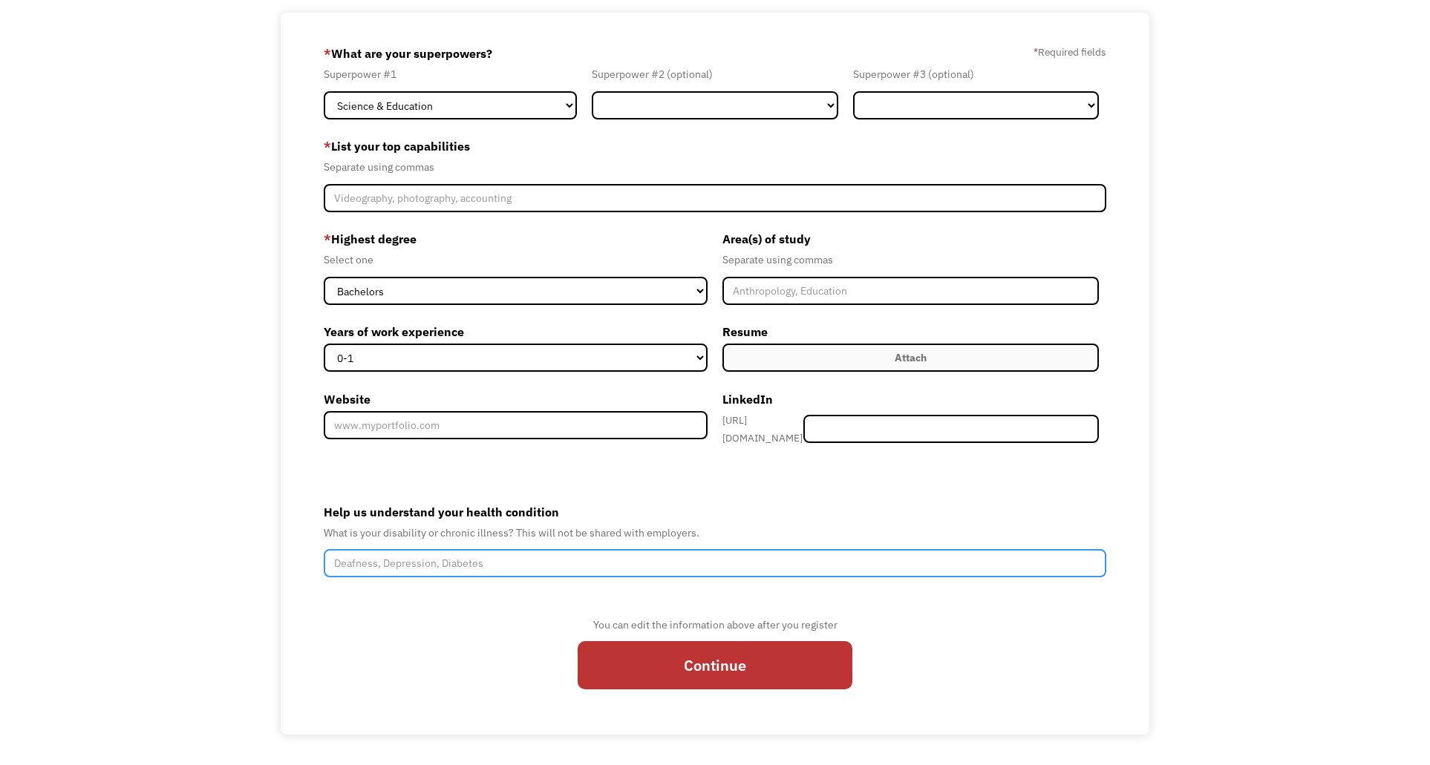
click at [782, 549] on input "Help us understand your health condition" at bounding box center [715, 563] width 782 height 28
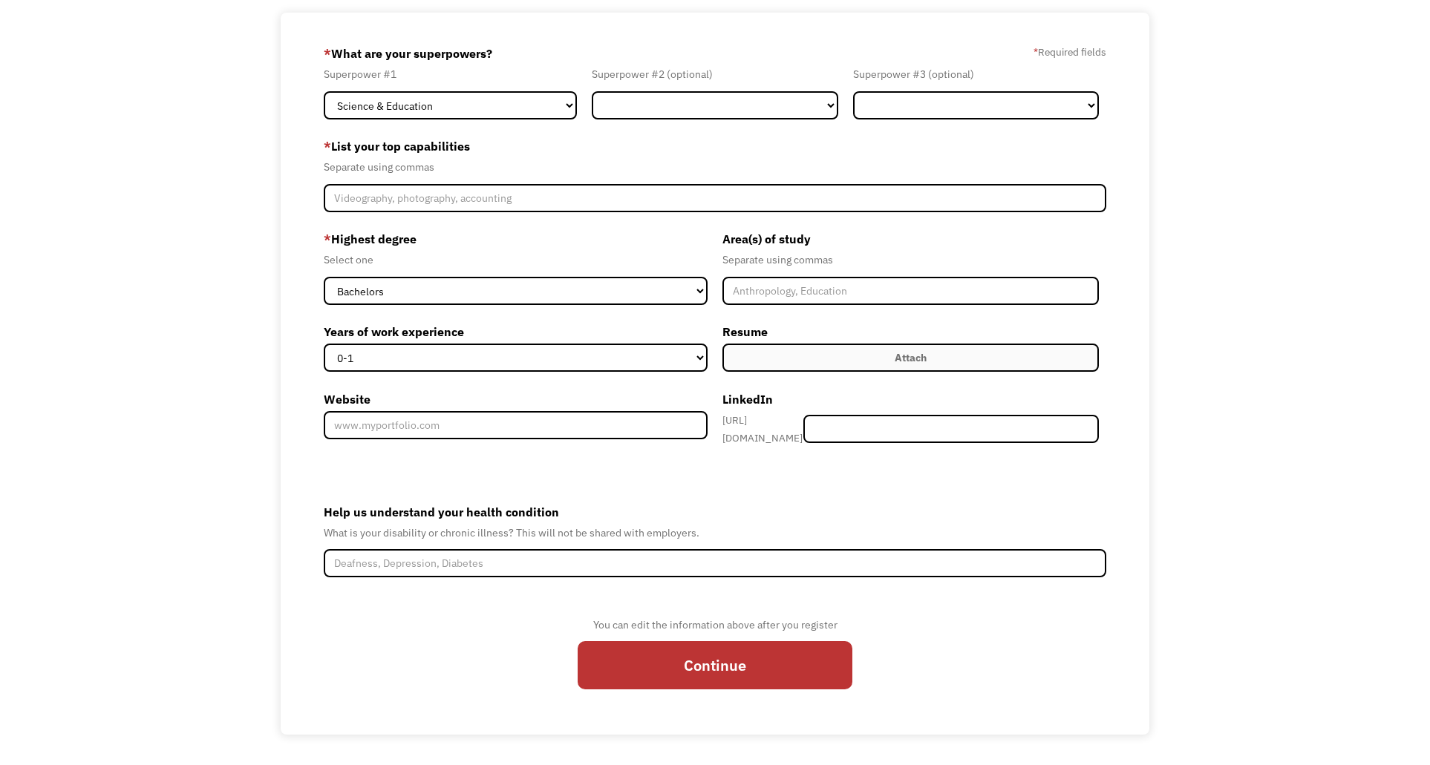
click at [808, 472] on form "689a788b783aee62c3884970 [PERSON_NAME][EMAIL_ADDRESS][PERSON_NAME][DOMAIN_NAME]…" at bounding box center [715, 373] width 782 height 663
